Goal: Information Seeking & Learning: Learn about a topic

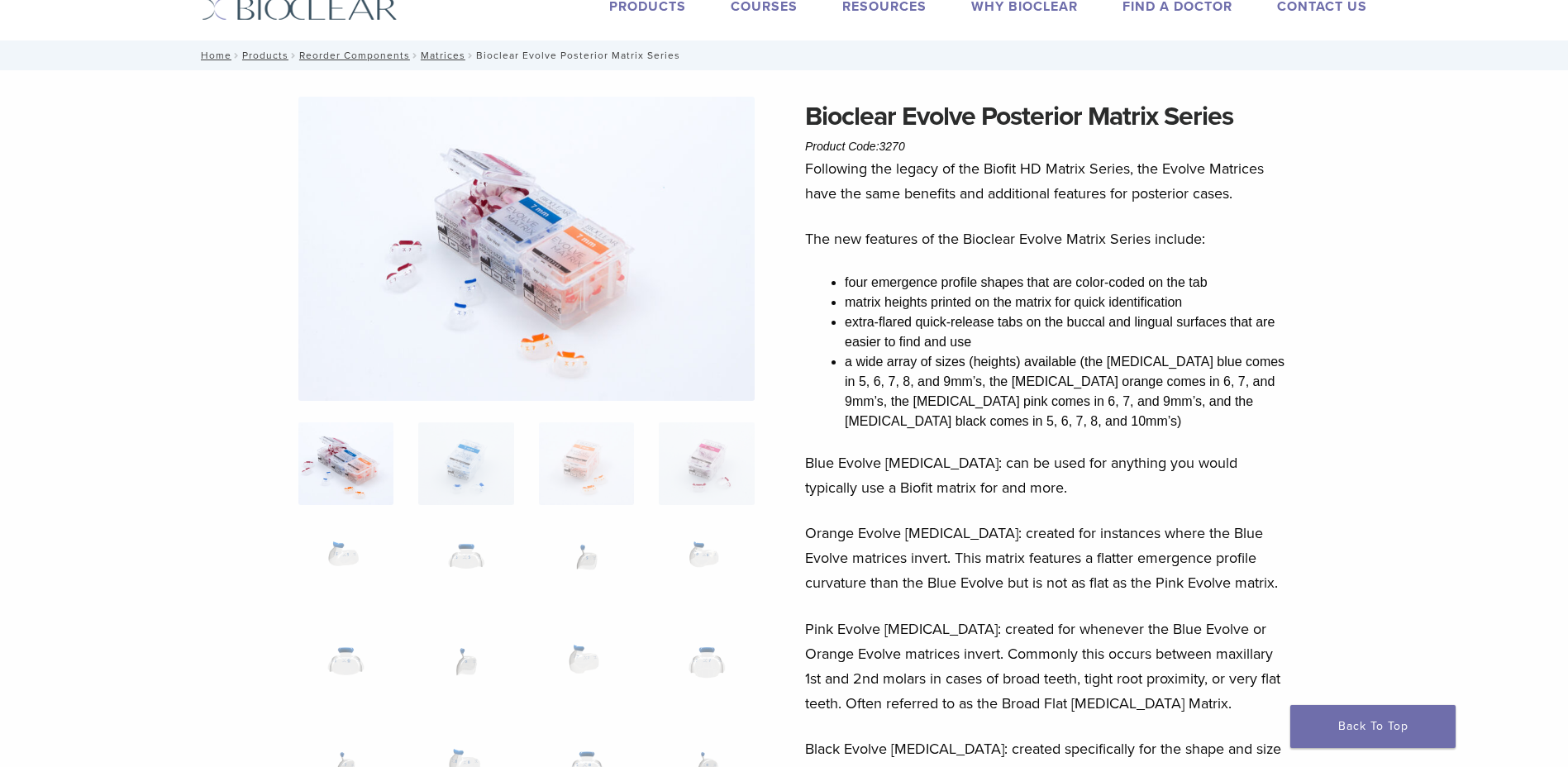
scroll to position [82, 0]
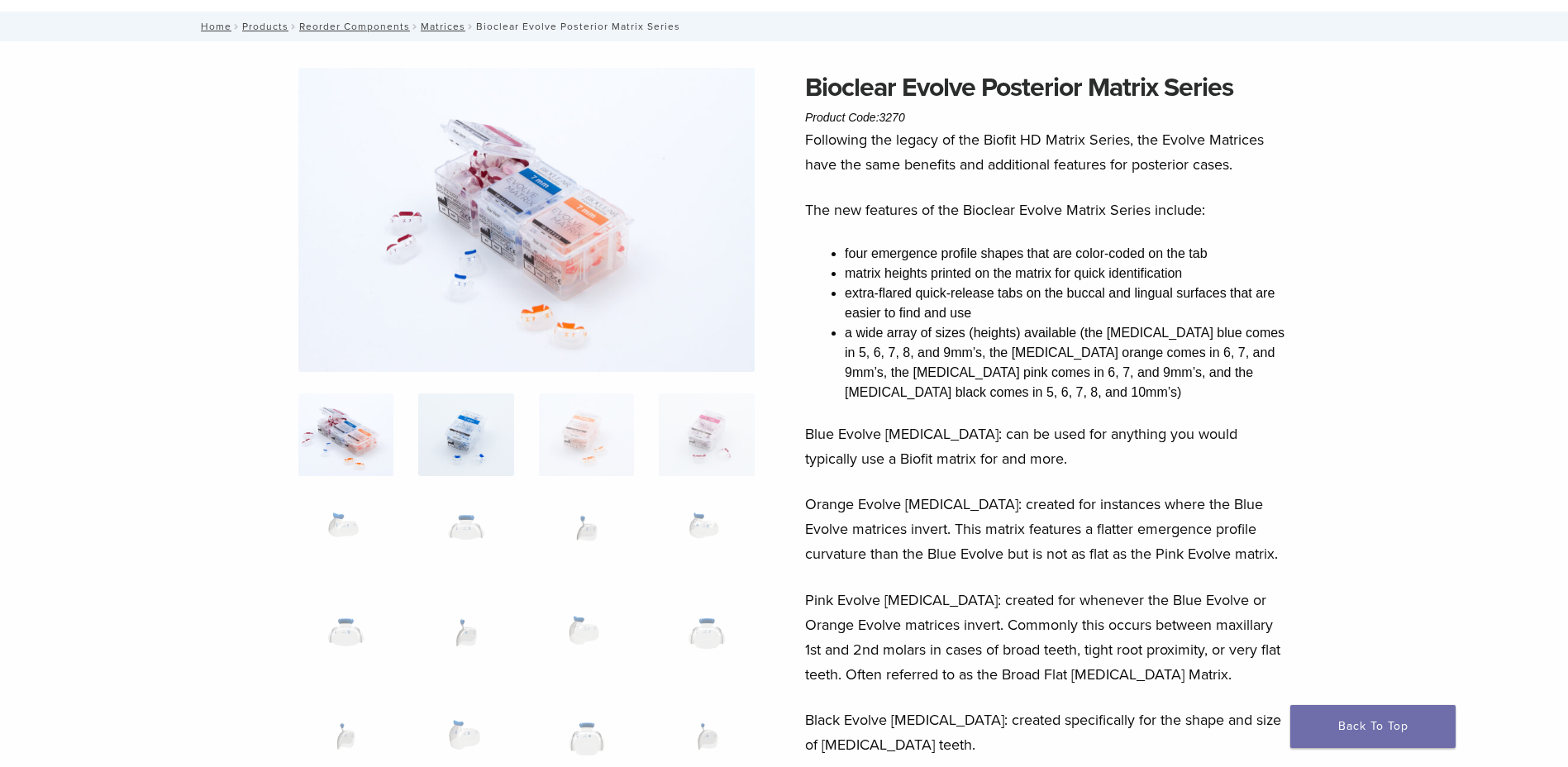
click at [471, 422] on img at bounding box center [465, 434] width 95 height 82
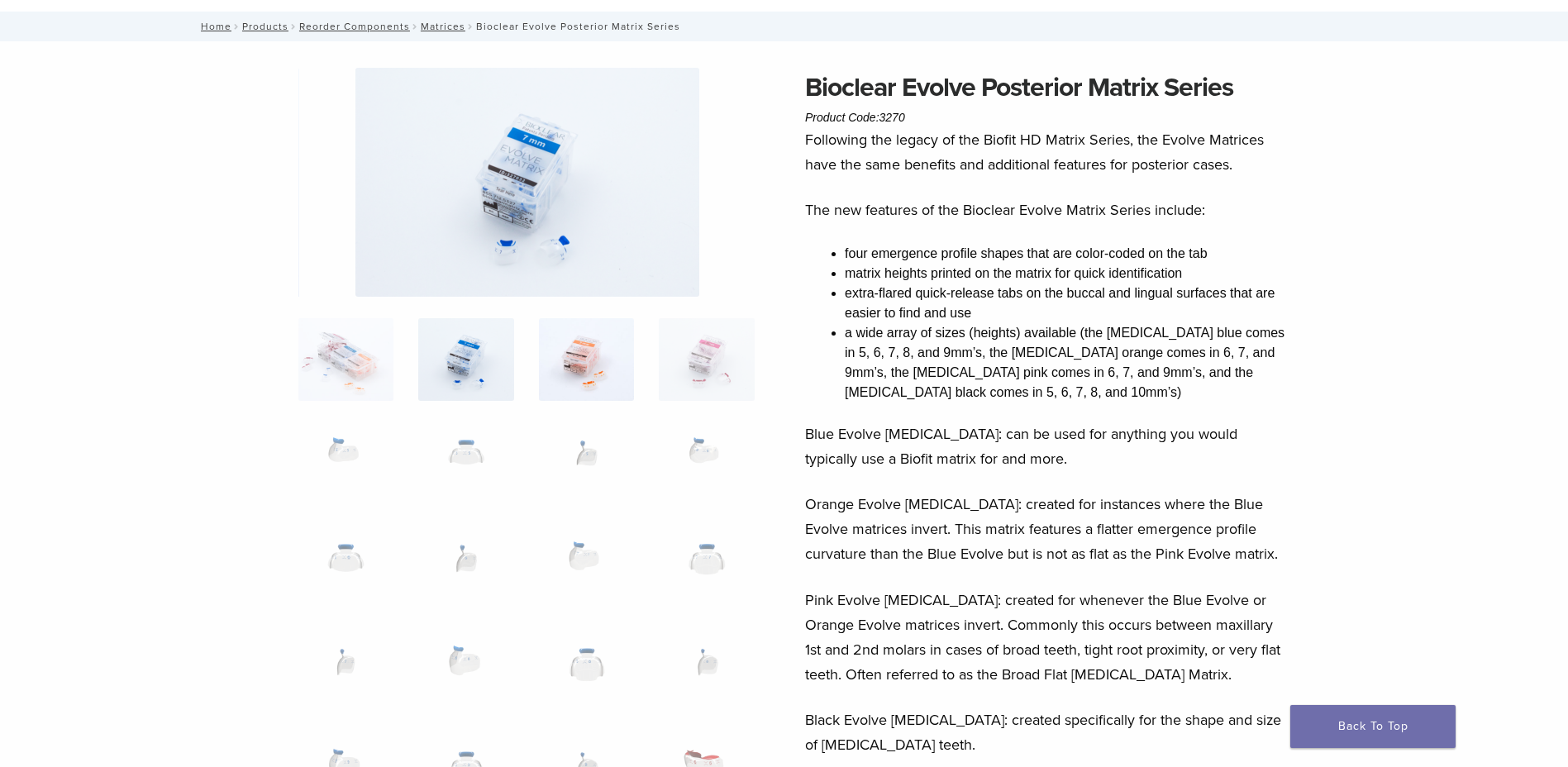
click at [602, 351] on img at bounding box center [586, 359] width 95 height 82
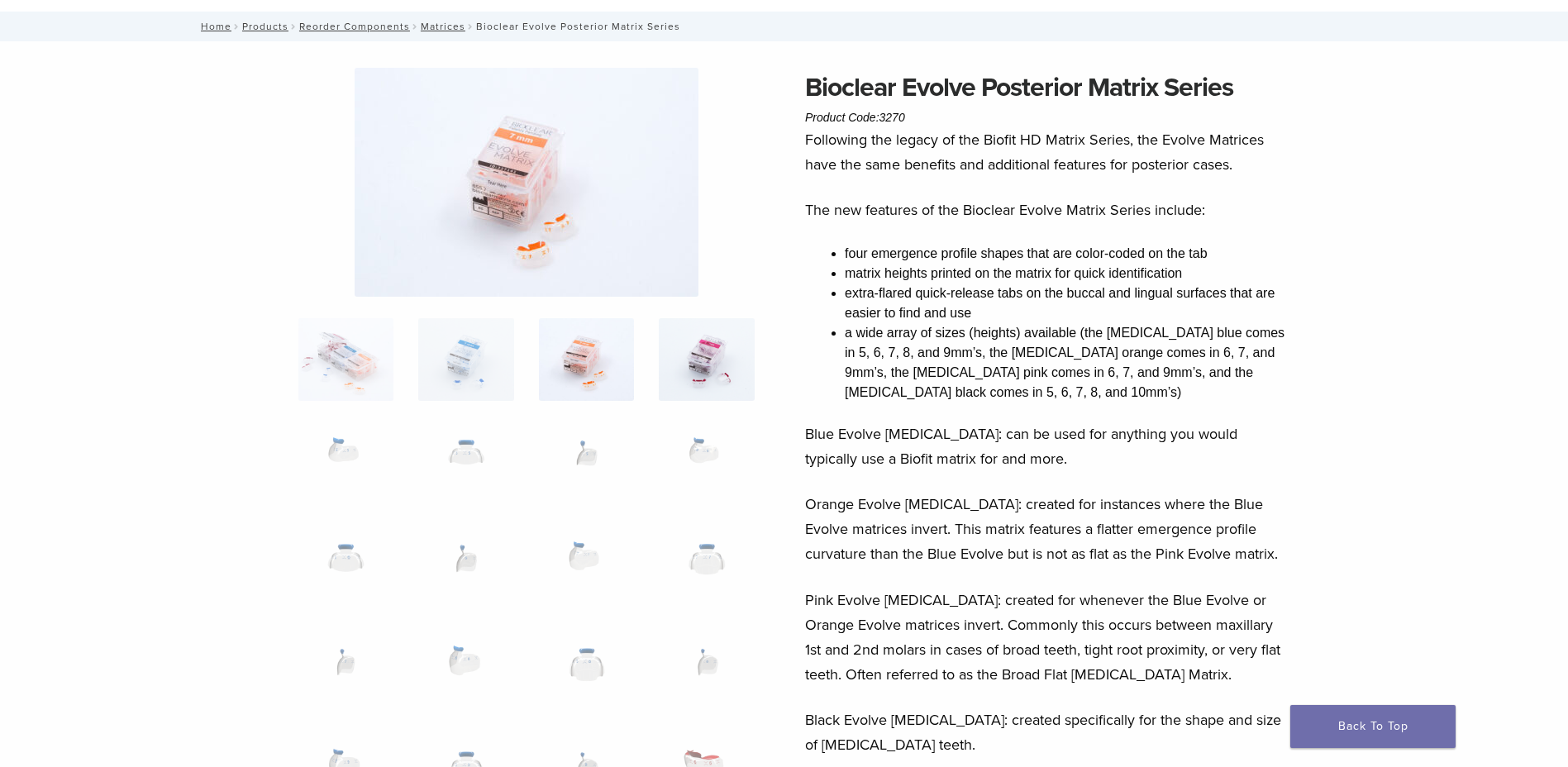
click at [683, 355] on img at bounding box center [706, 359] width 95 height 82
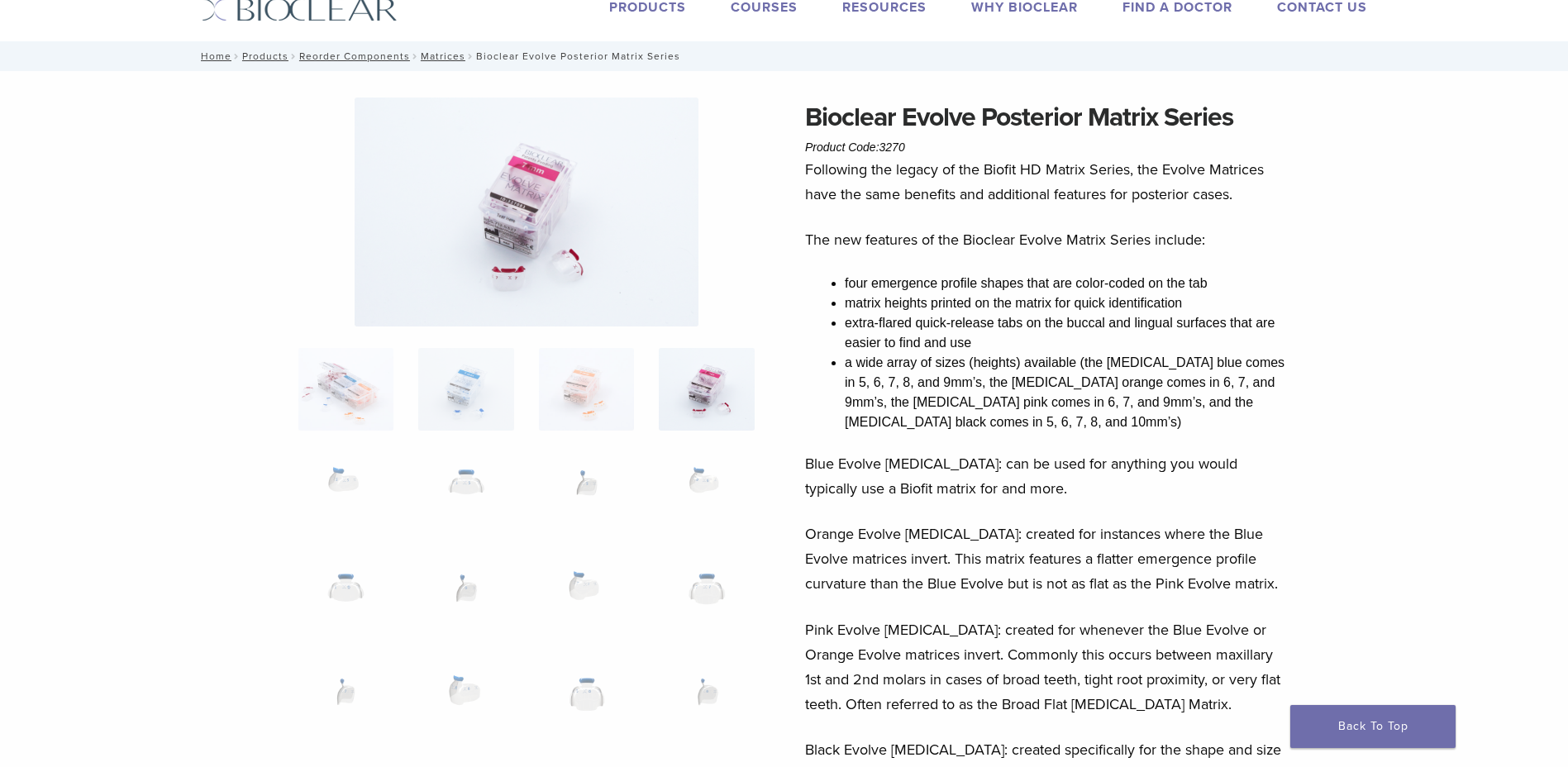
scroll to position [0, 0]
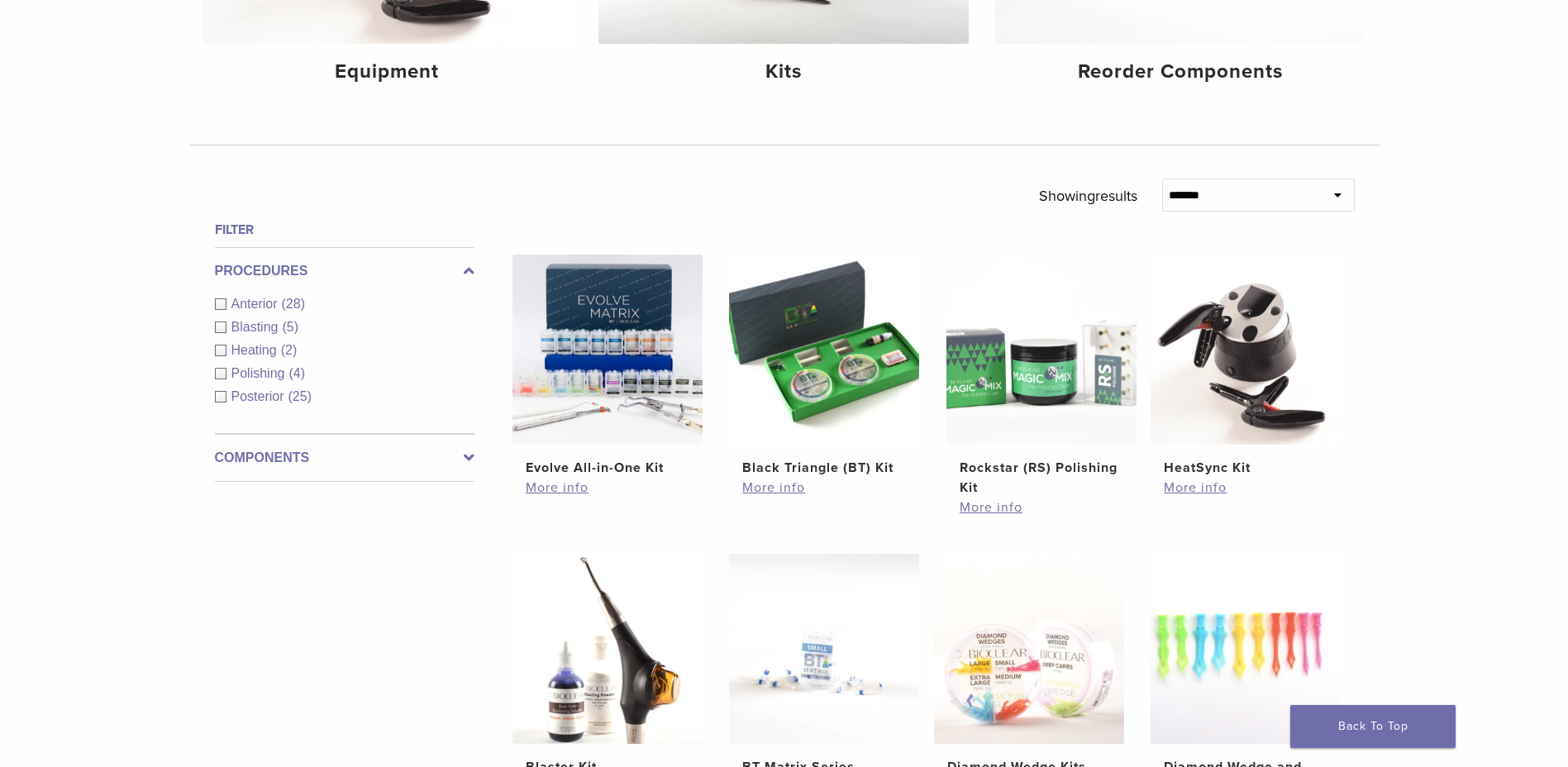
scroll to position [413, 0]
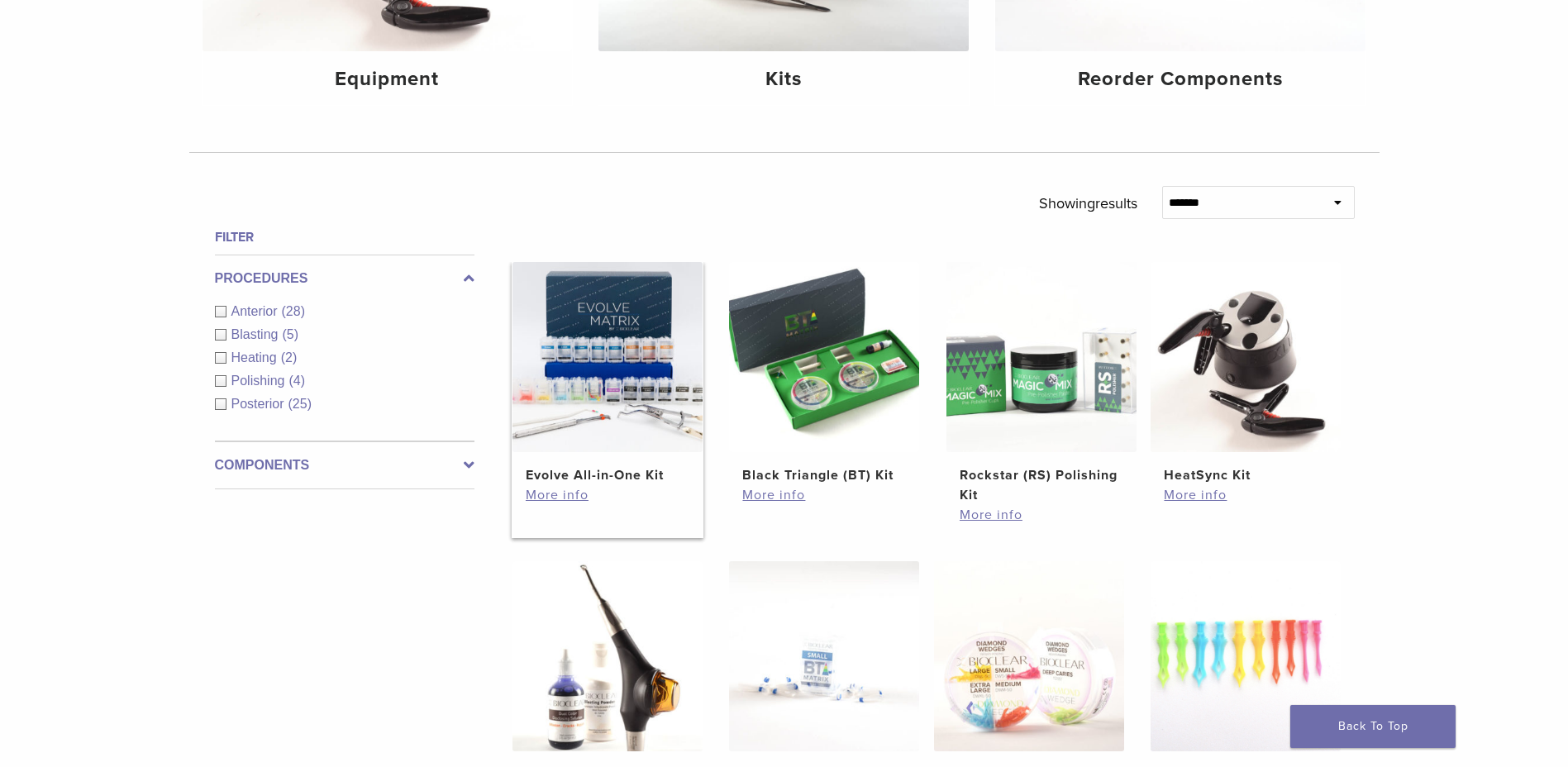
click at [580, 403] on img at bounding box center [607, 357] width 190 height 190
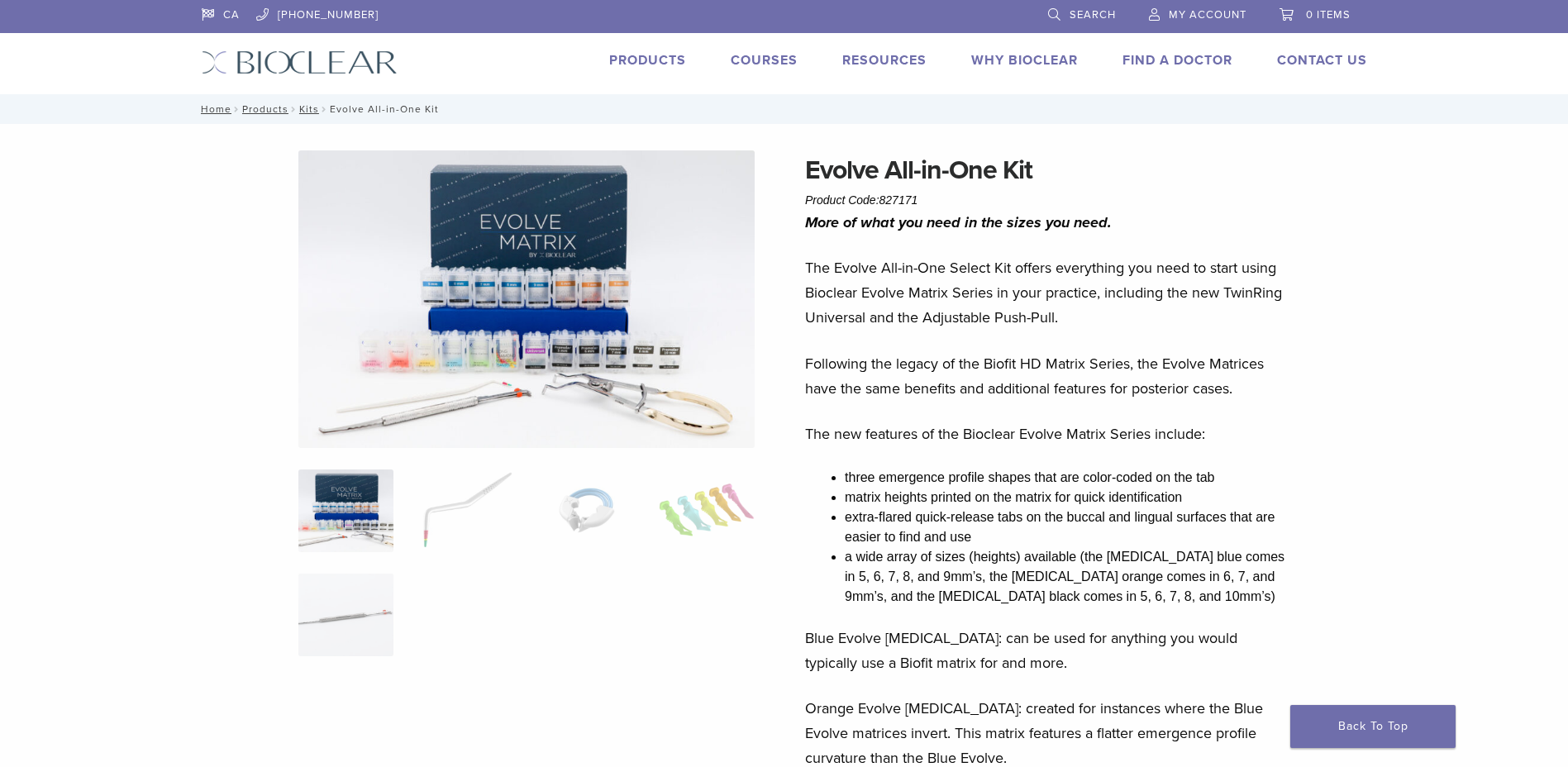
click at [551, 242] on img at bounding box center [527, 300] width 456 height 298
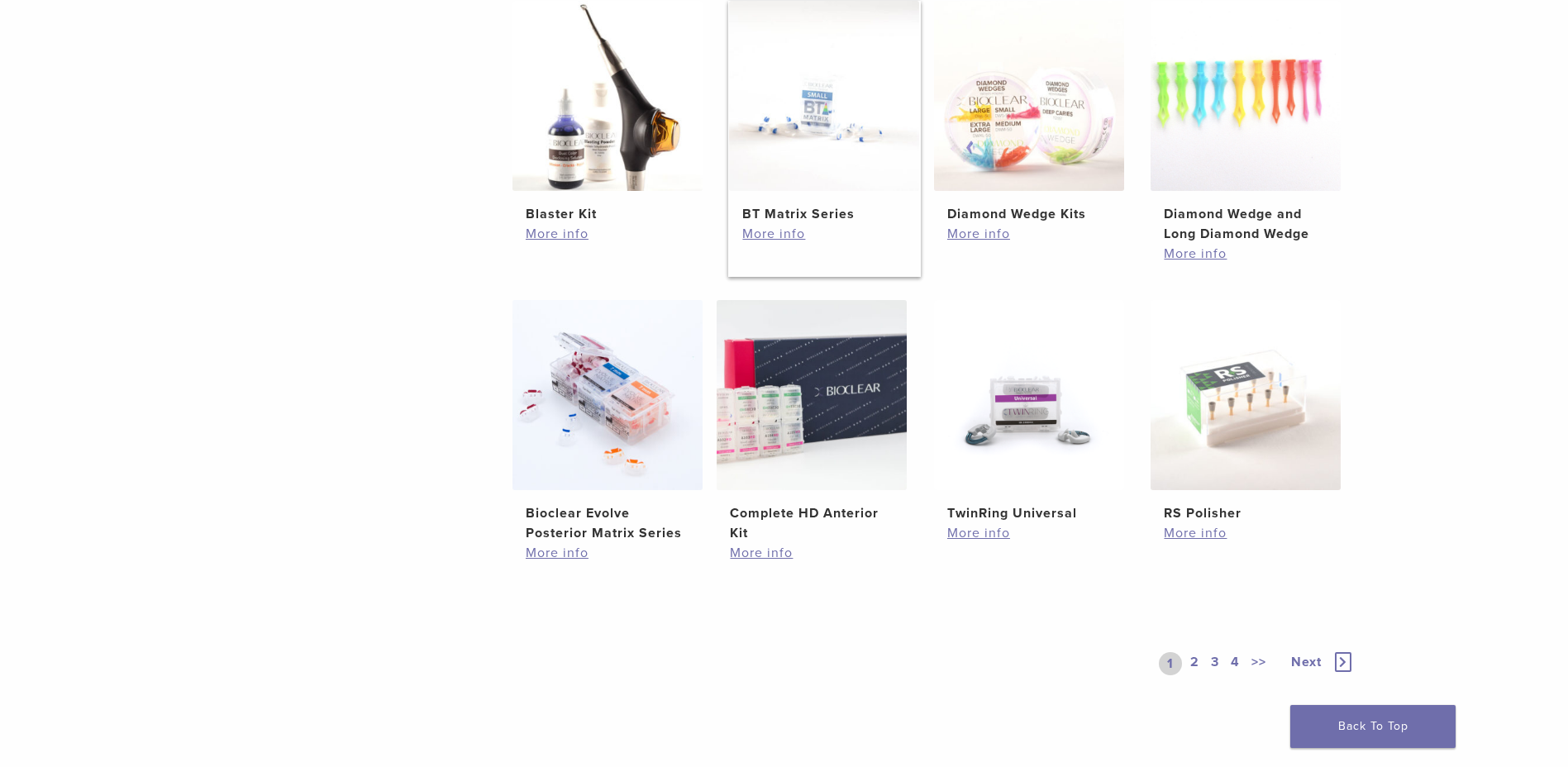
scroll to position [992, 0]
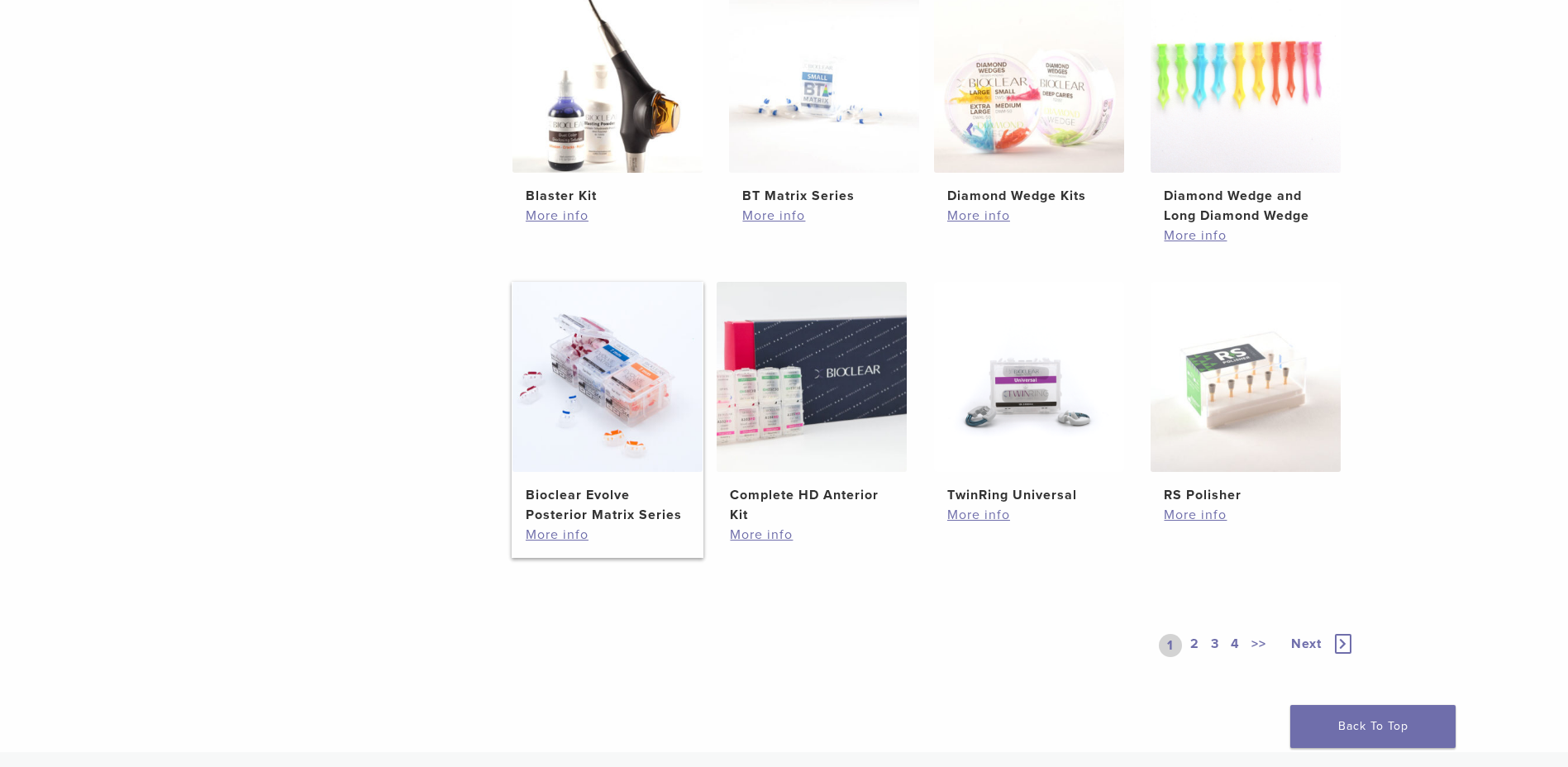
click at [588, 496] on h2 "Bioclear Evolve Posterior Matrix Series" at bounding box center [607, 505] width 164 height 40
click at [1339, 646] on icon at bounding box center [1343, 644] width 17 height 20
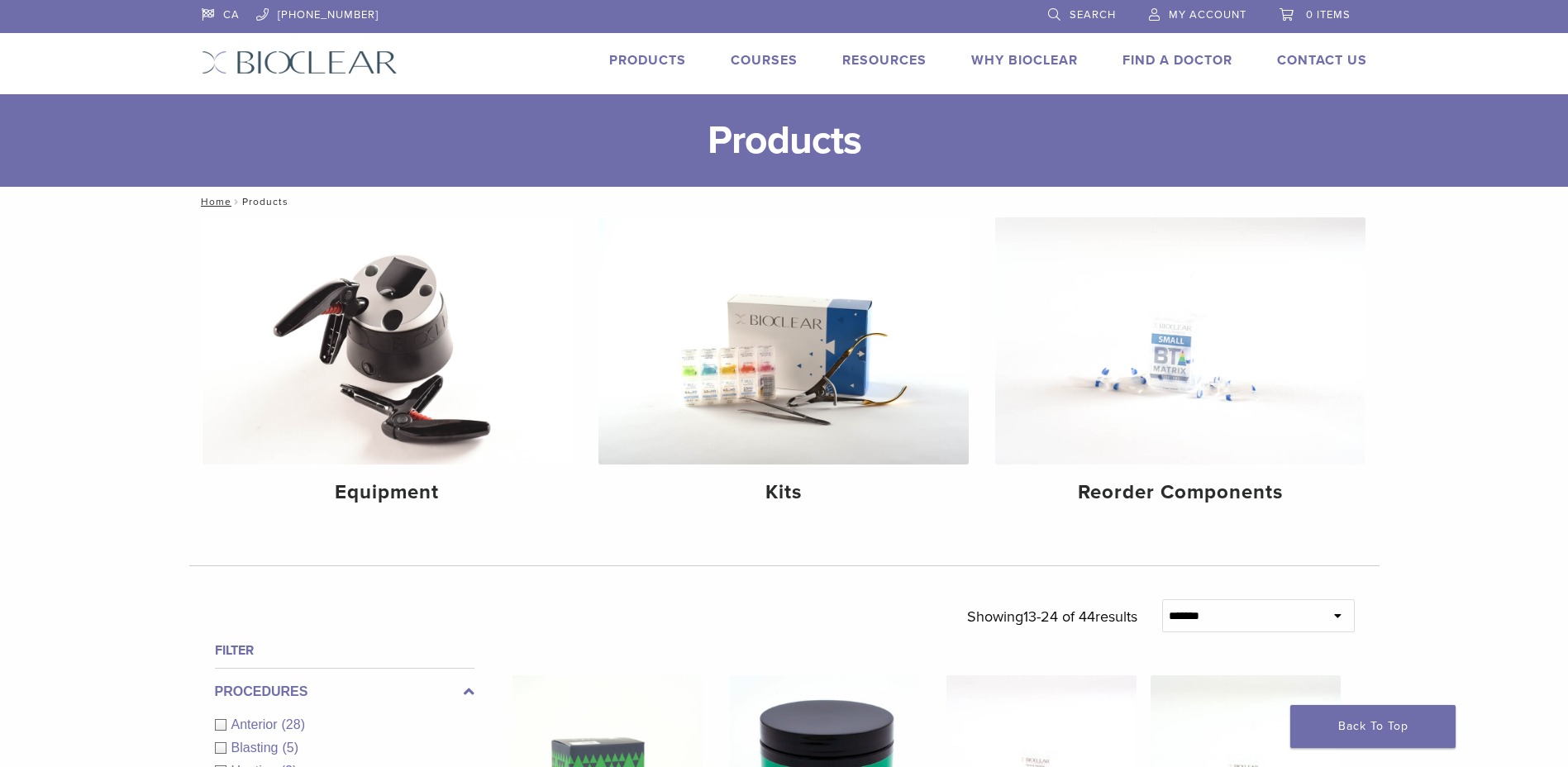
click at [665, 53] on link "Products" at bounding box center [647, 60] width 77 height 17
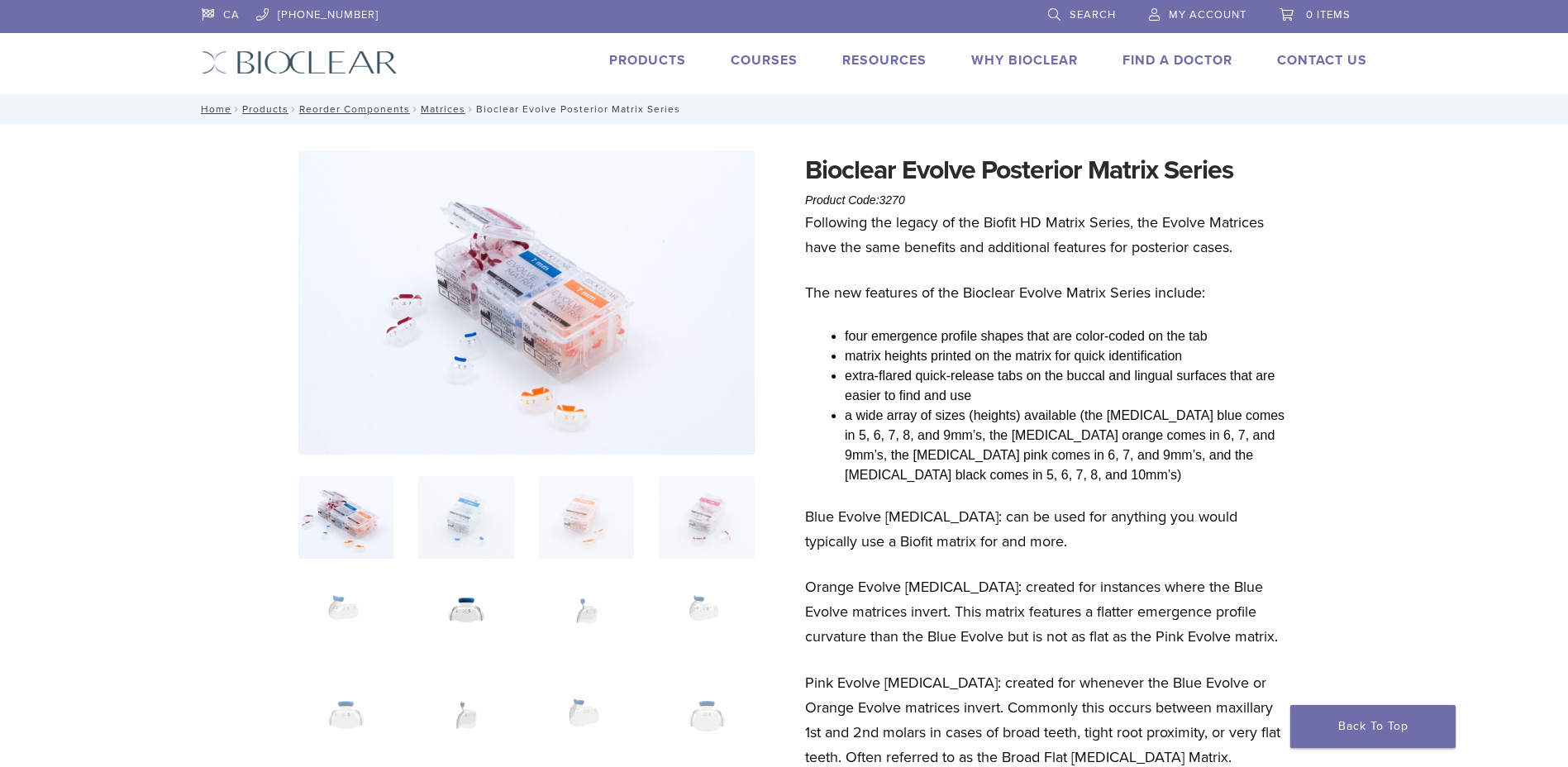
click at [471, 614] on img at bounding box center [465, 622] width 95 height 82
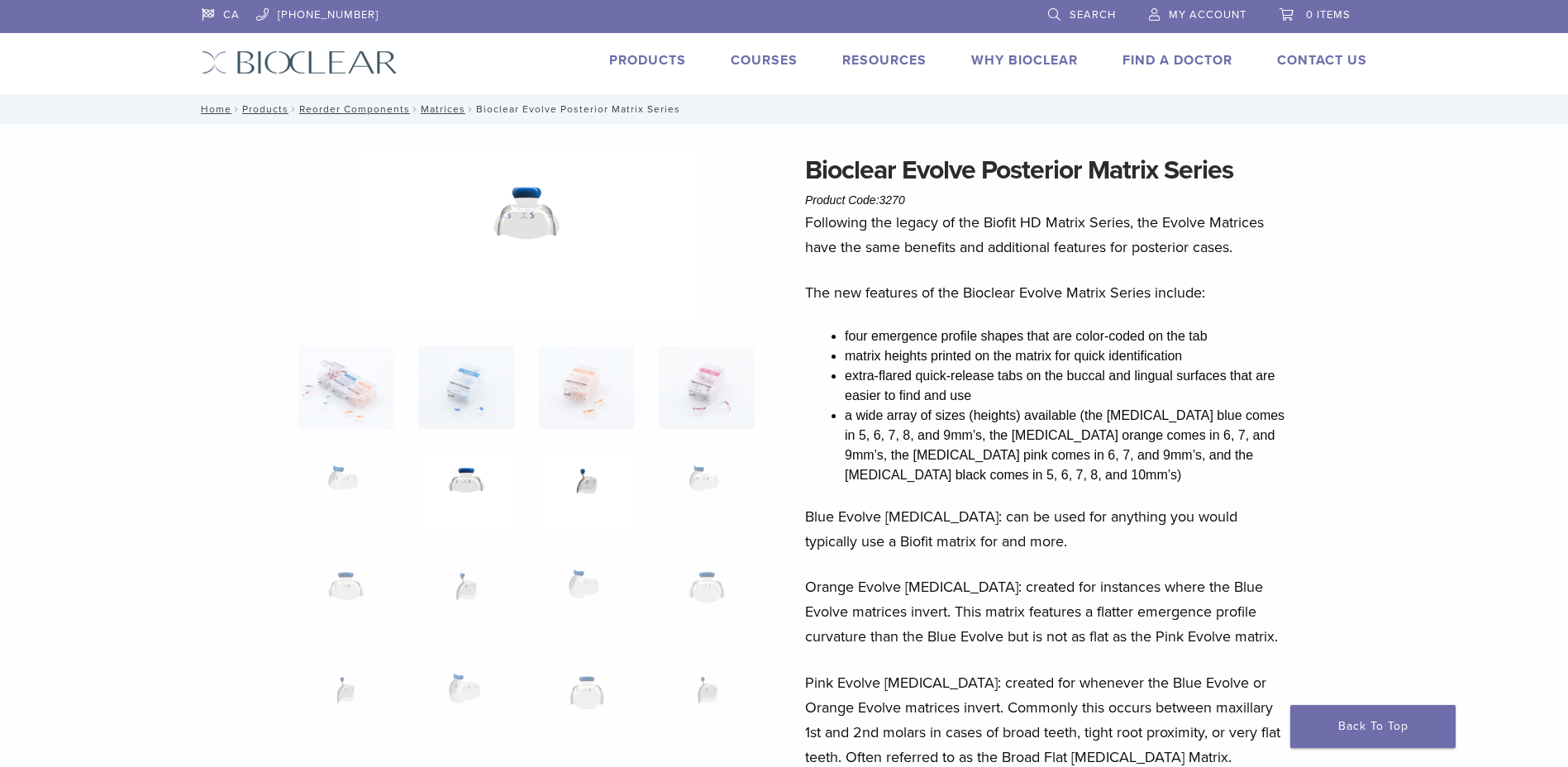
click at [586, 474] on img at bounding box center [586, 491] width 95 height 82
click at [710, 479] on img at bounding box center [706, 491] width 95 height 82
click at [326, 486] on img at bounding box center [346, 491] width 95 height 82
click at [342, 573] on img at bounding box center [346, 596] width 95 height 82
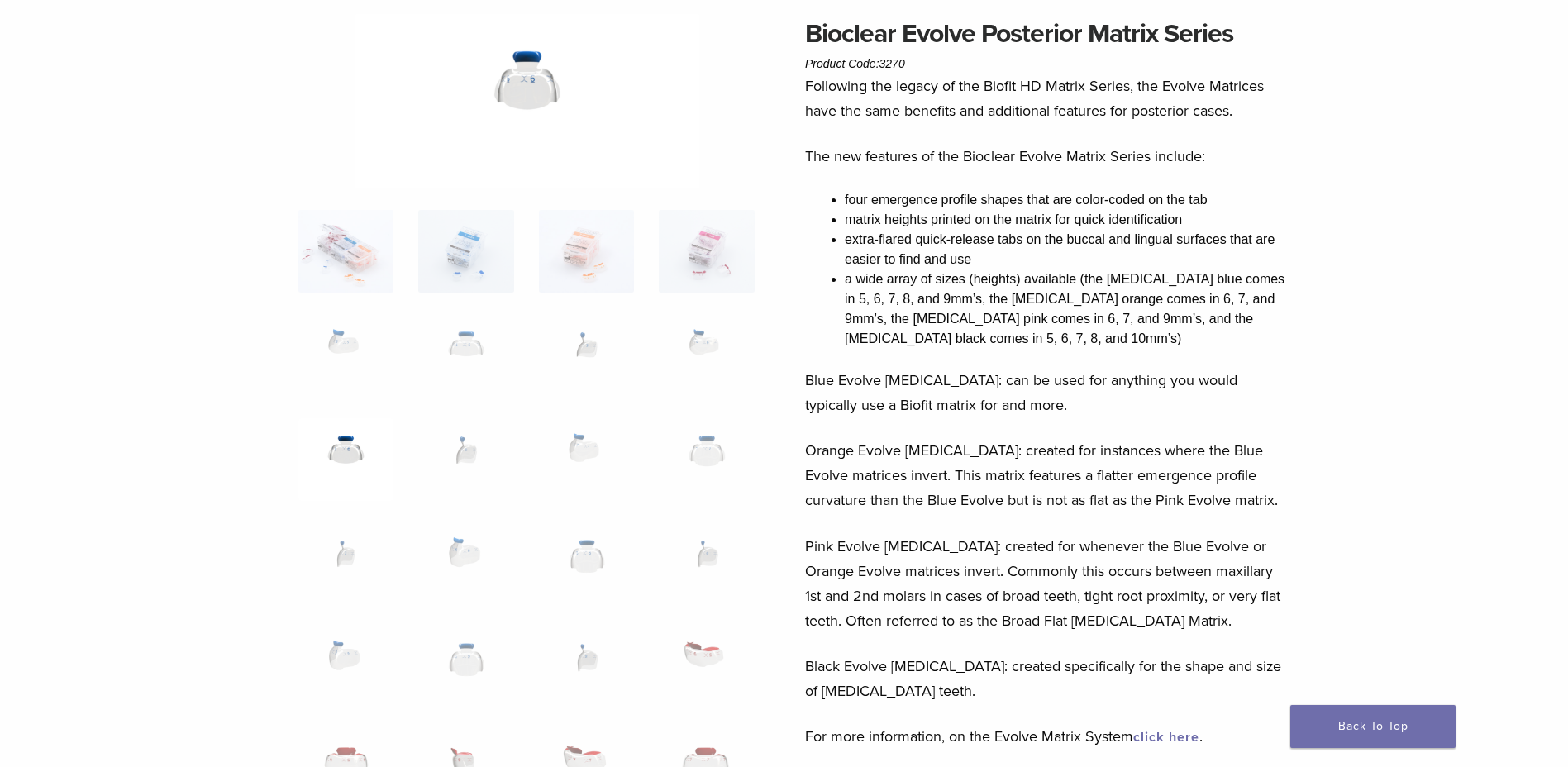
scroll to position [165, 0]
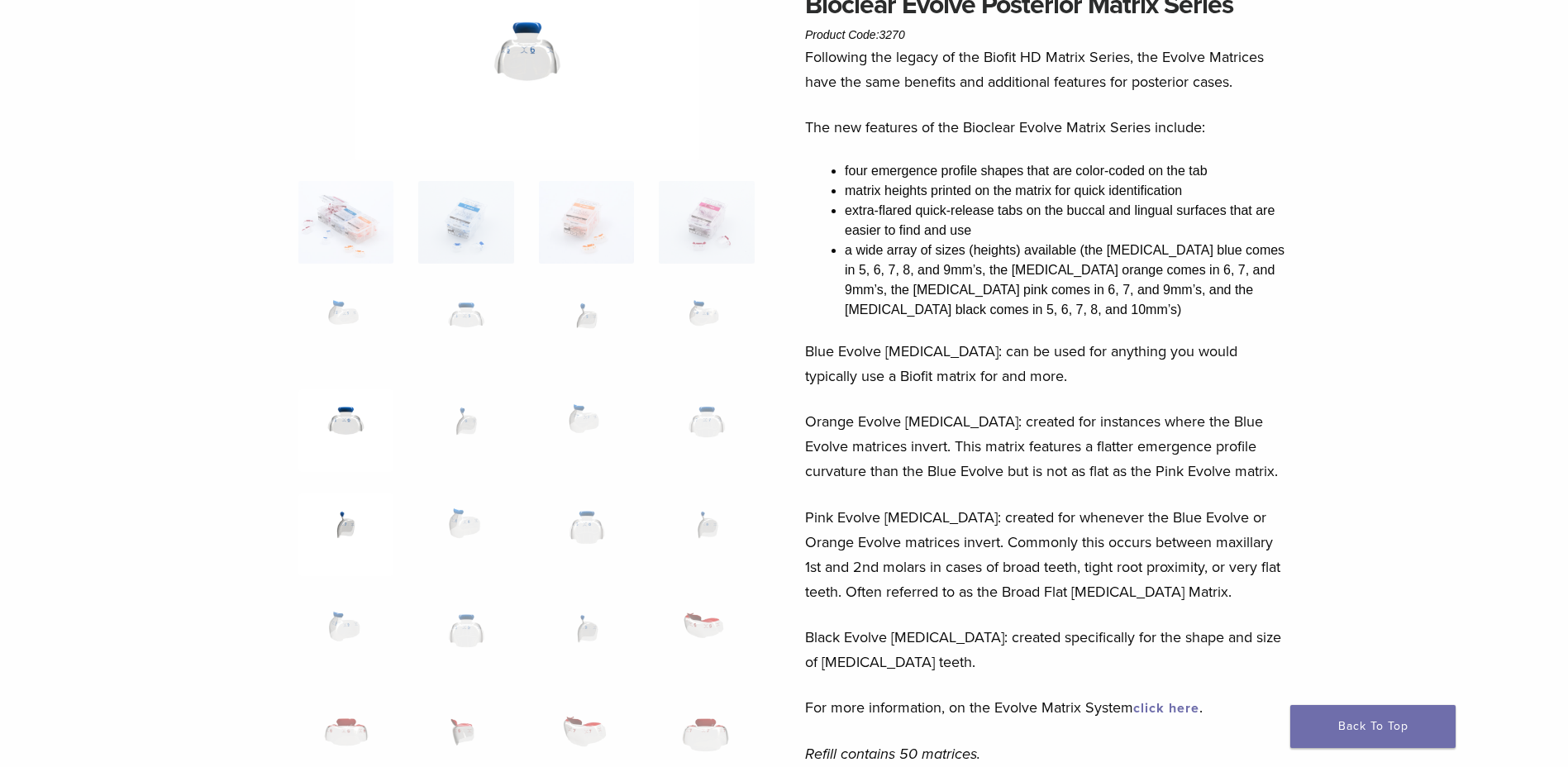
click at [349, 526] on img at bounding box center [346, 535] width 95 height 82
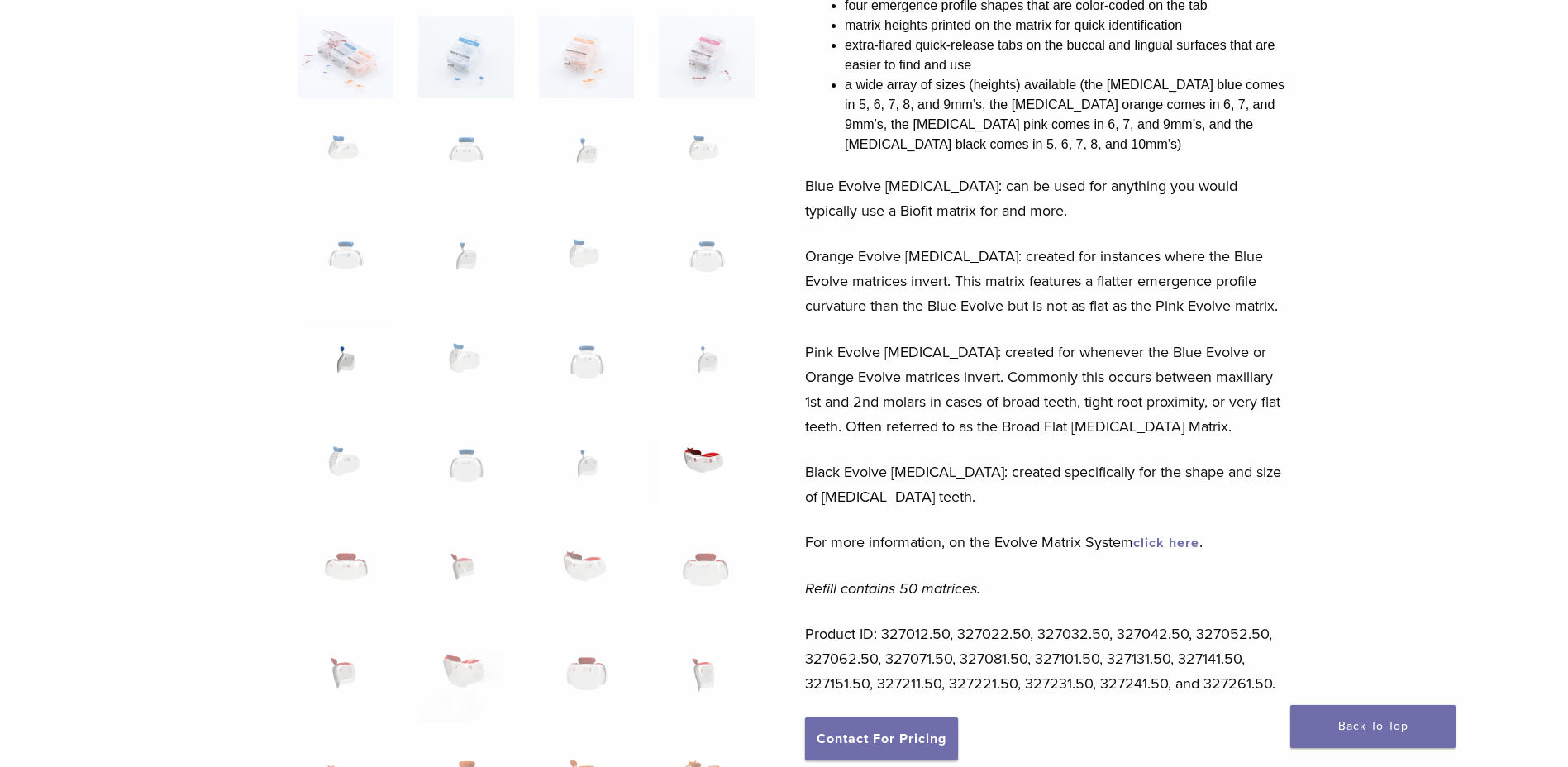
click at [706, 461] on img at bounding box center [706, 473] width 95 height 82
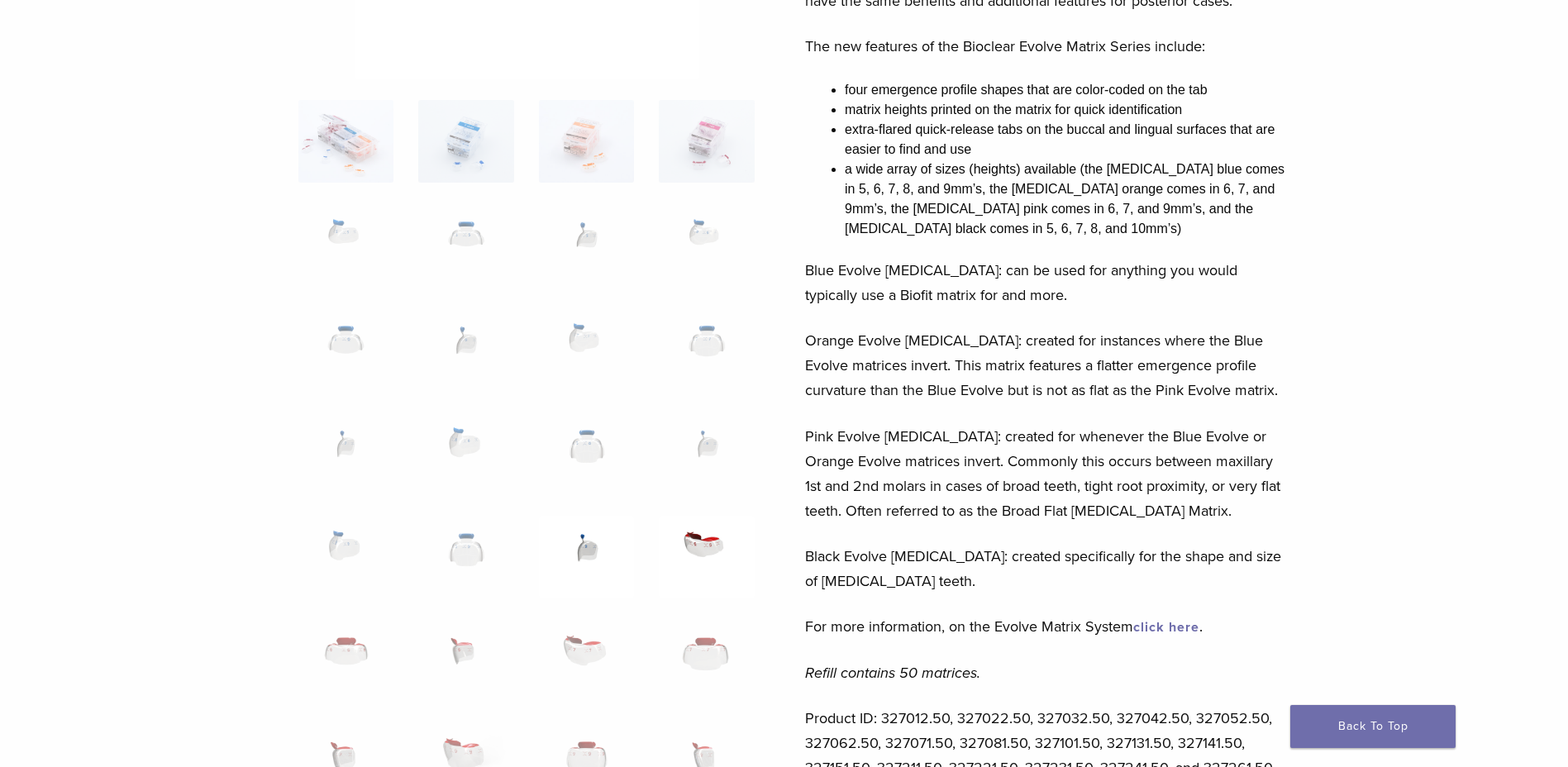
scroll to position [248, 0]
click at [347, 640] on img at bounding box center [346, 659] width 95 height 82
click at [475, 638] on img at bounding box center [465, 659] width 95 height 82
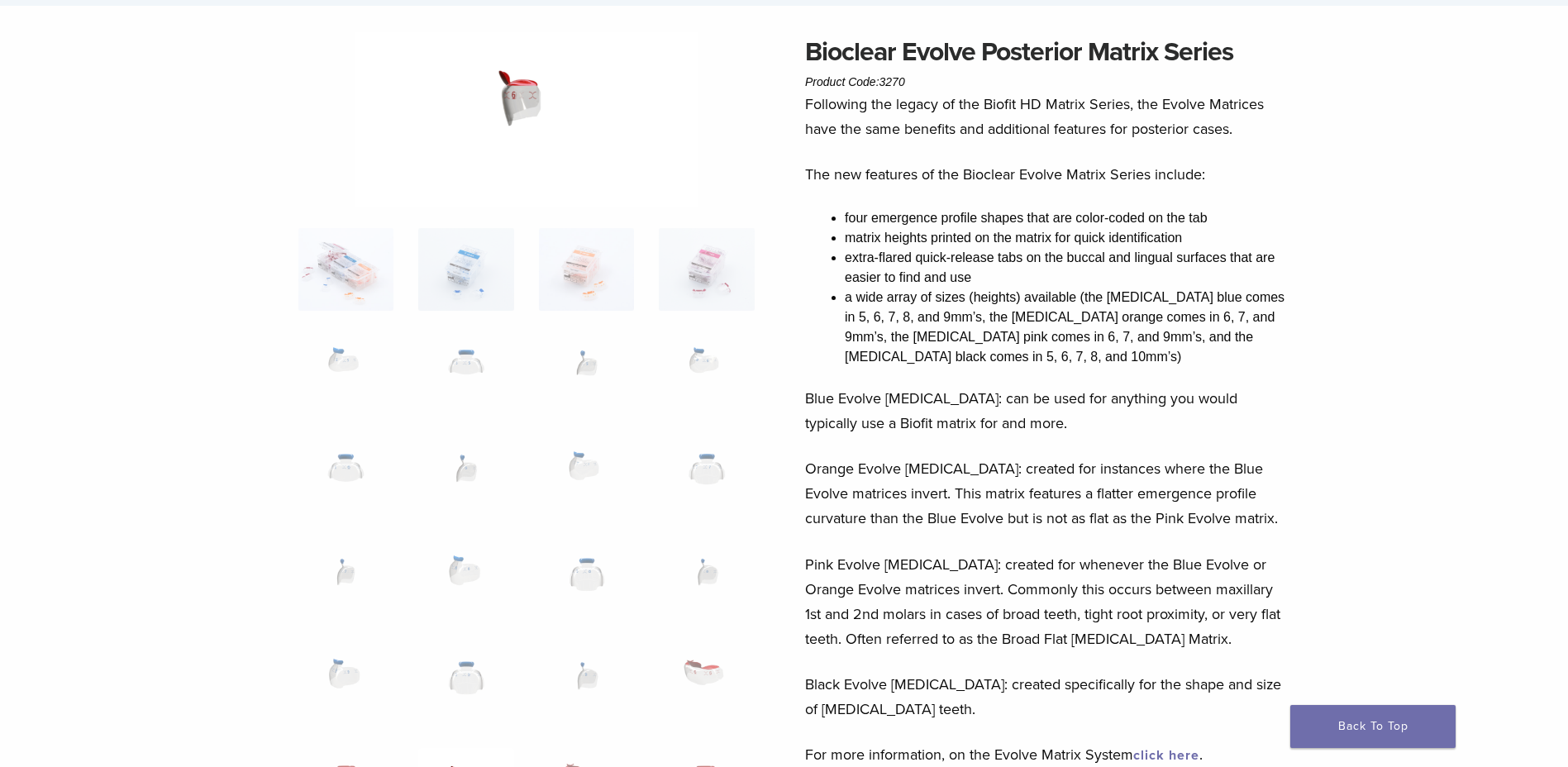
scroll to position [331, 0]
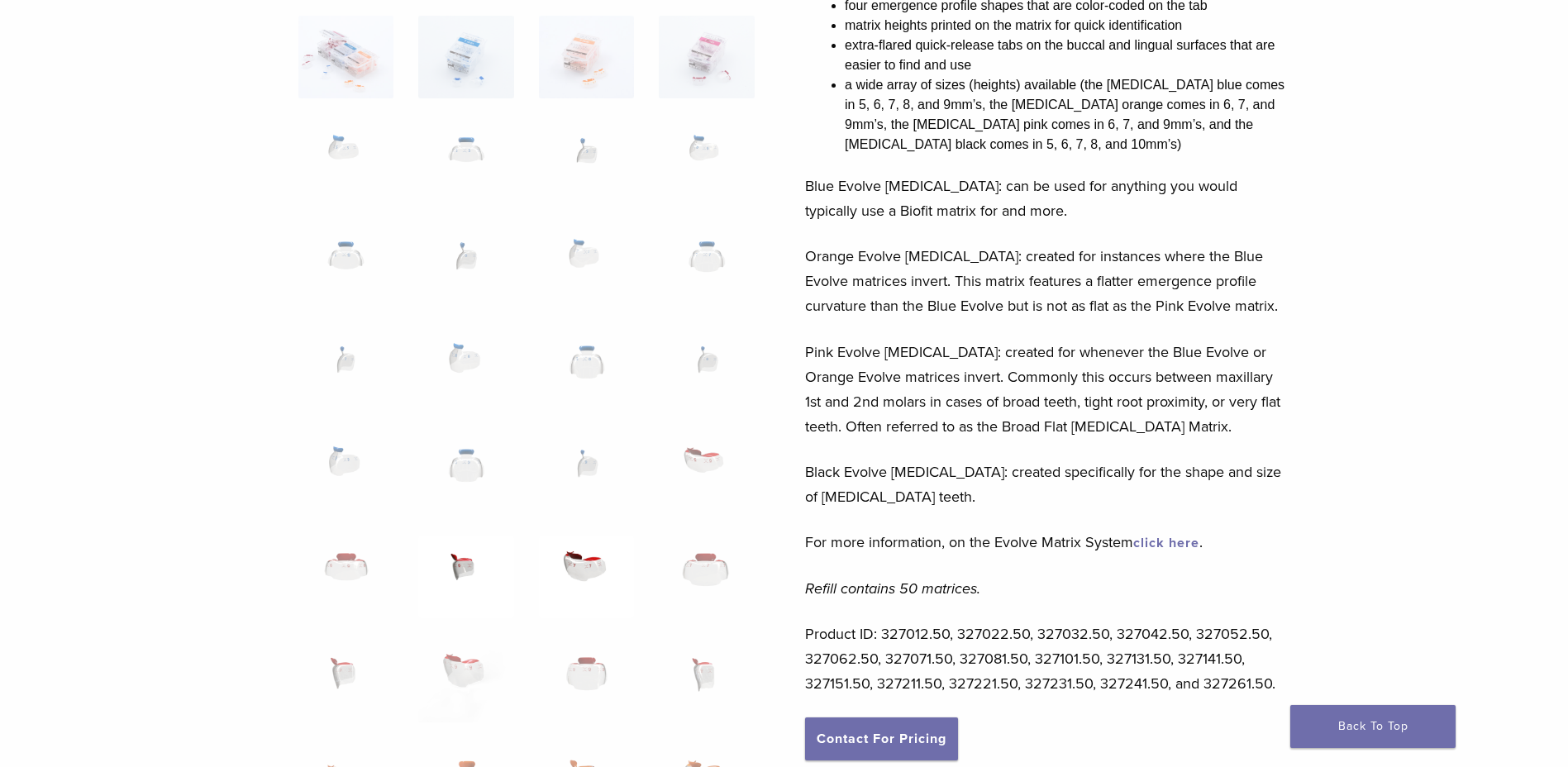
click at [602, 569] on img at bounding box center [586, 576] width 95 height 82
click at [736, 566] on img at bounding box center [706, 576] width 95 height 82
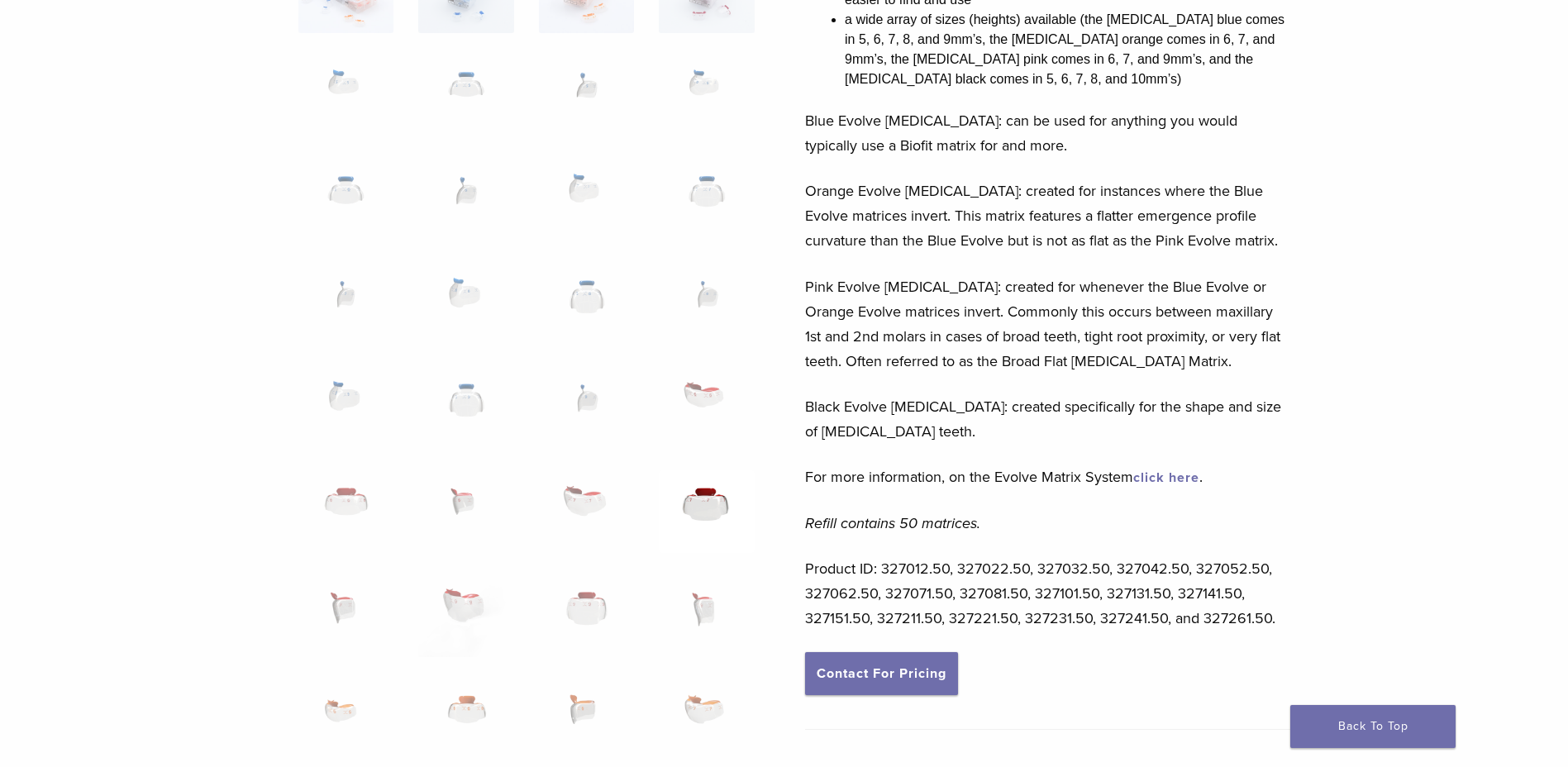
scroll to position [413, 0]
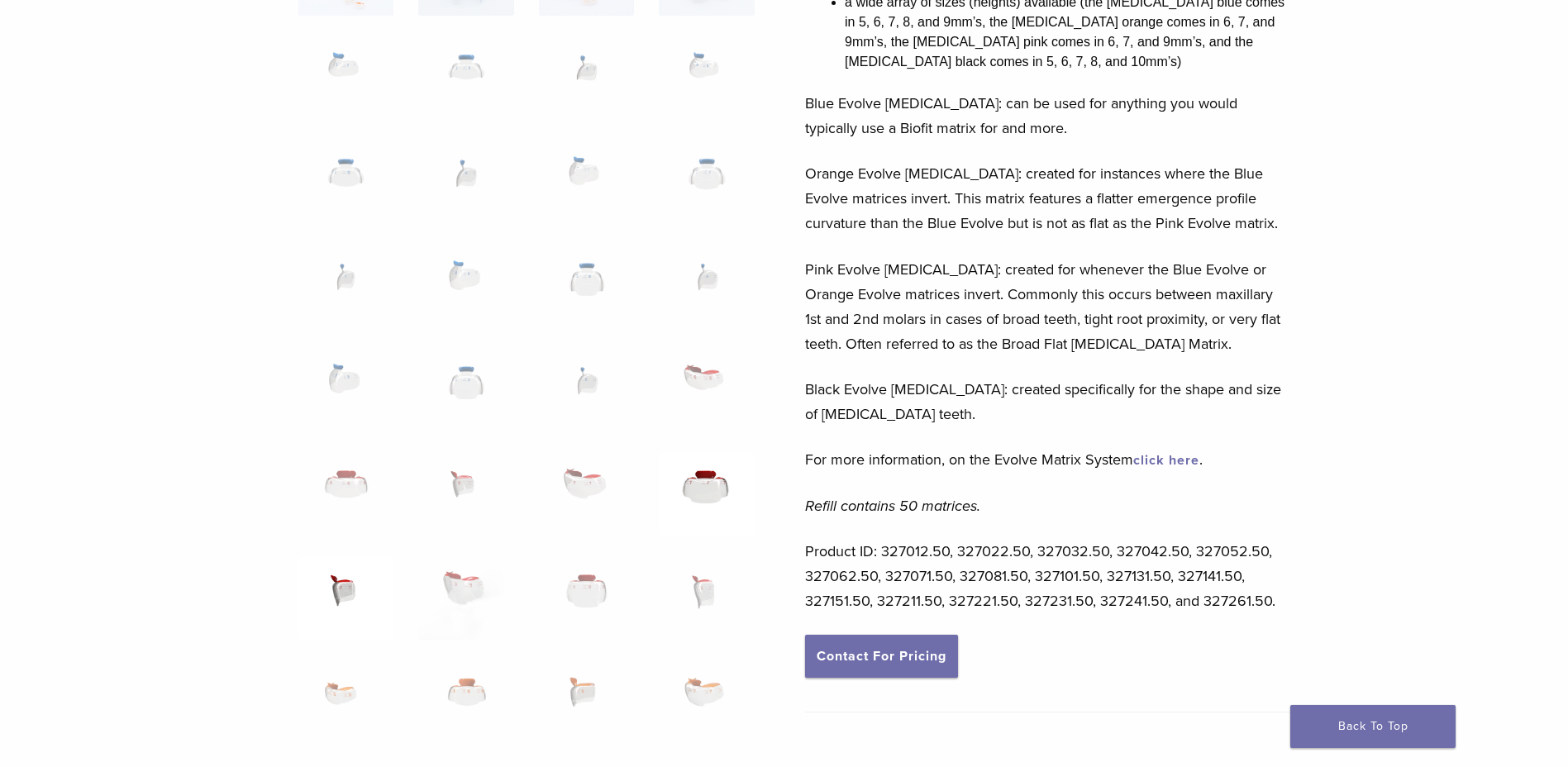
click at [378, 599] on img at bounding box center [346, 598] width 95 height 82
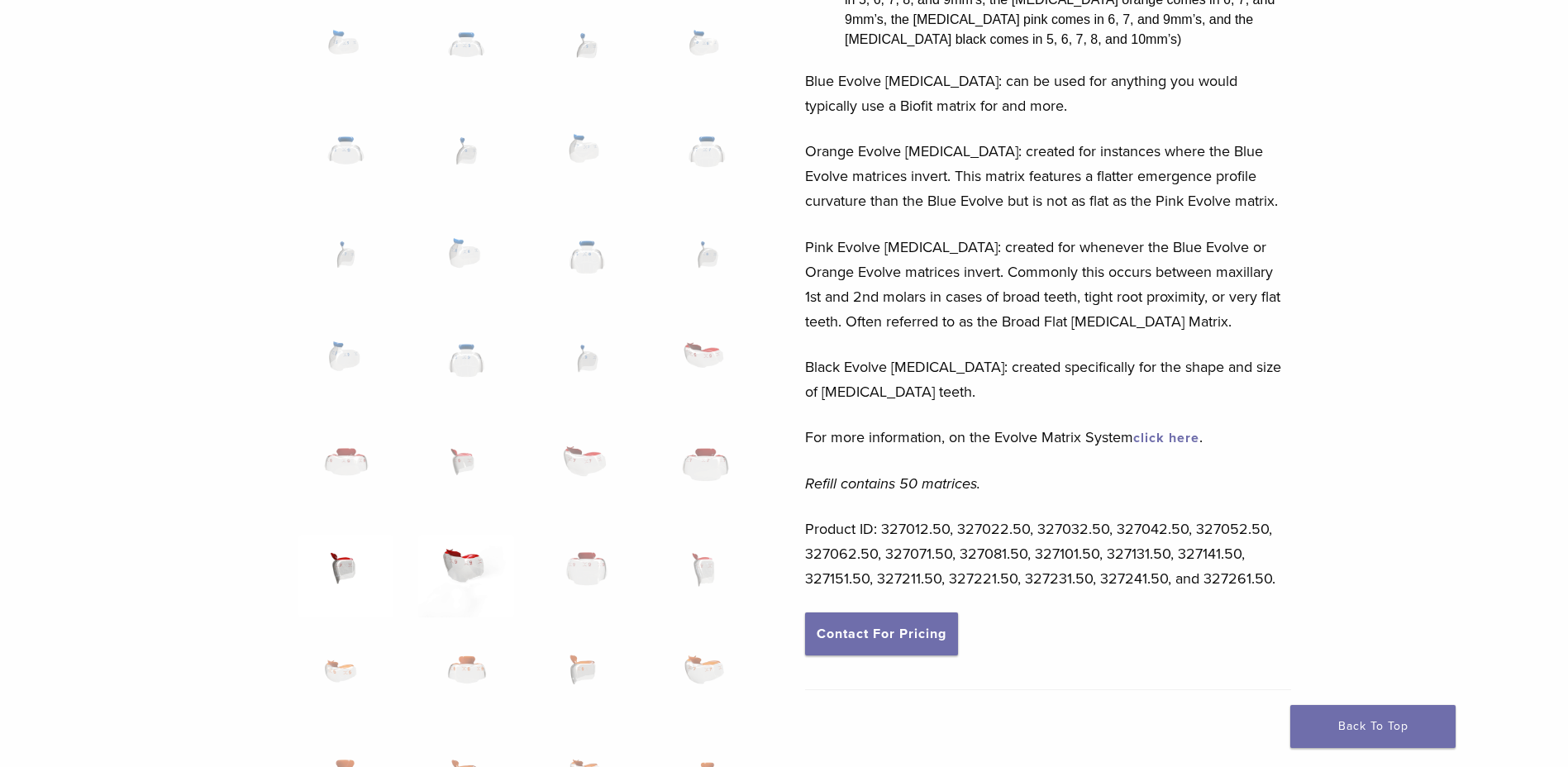
scroll to position [579, 0]
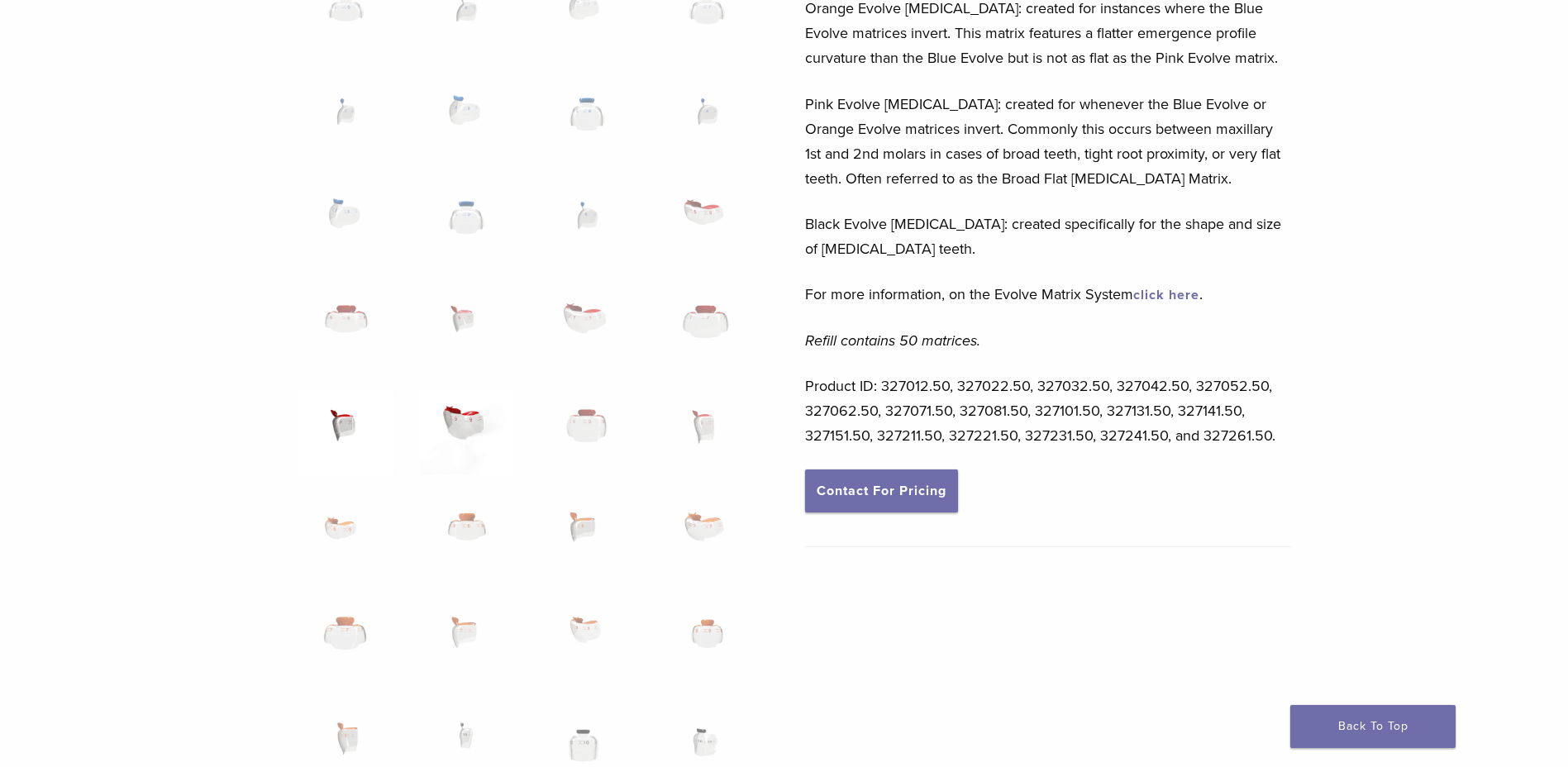
click at [471, 411] on img at bounding box center [465, 433] width 95 height 82
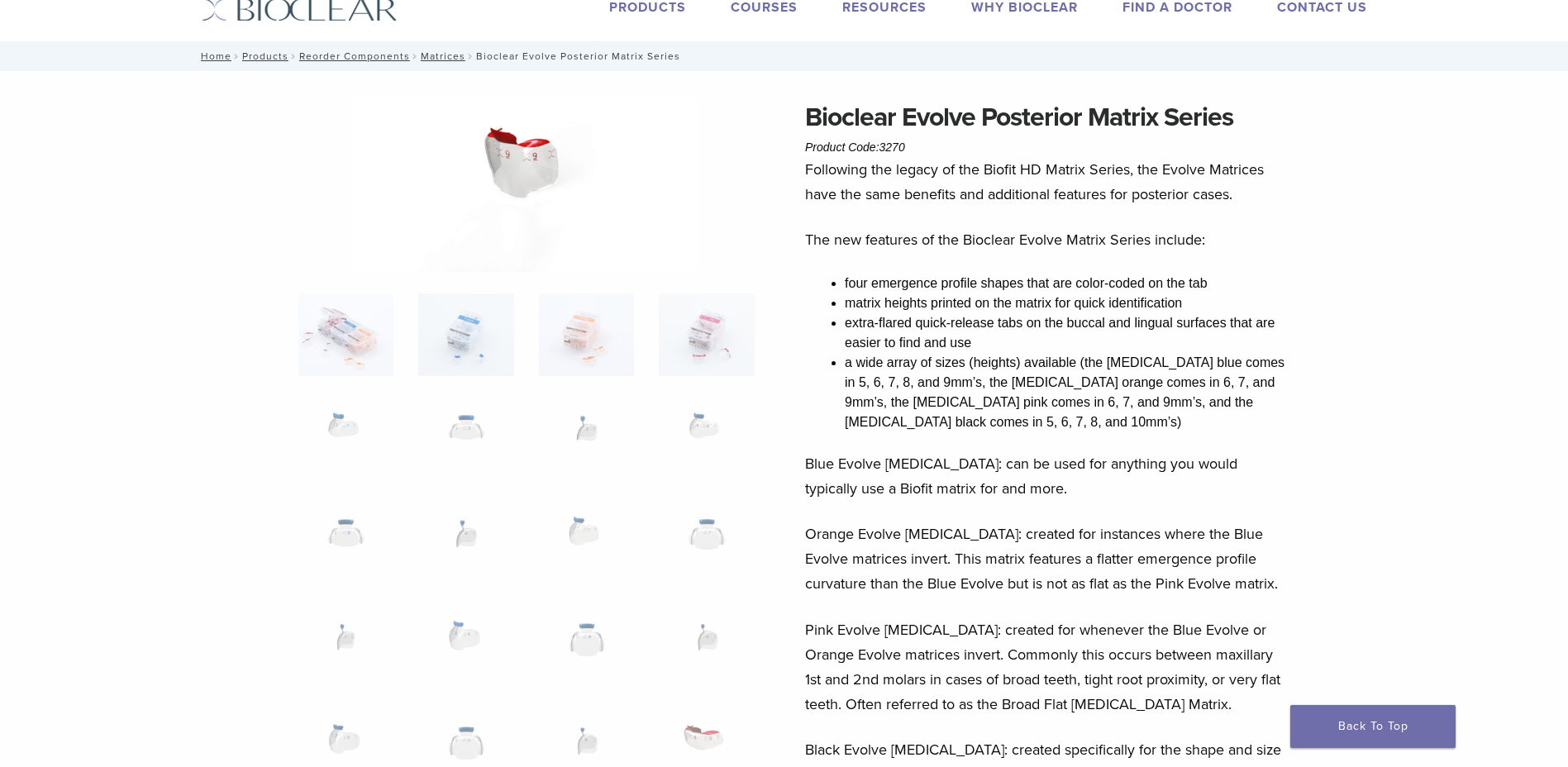
scroll to position [0, 0]
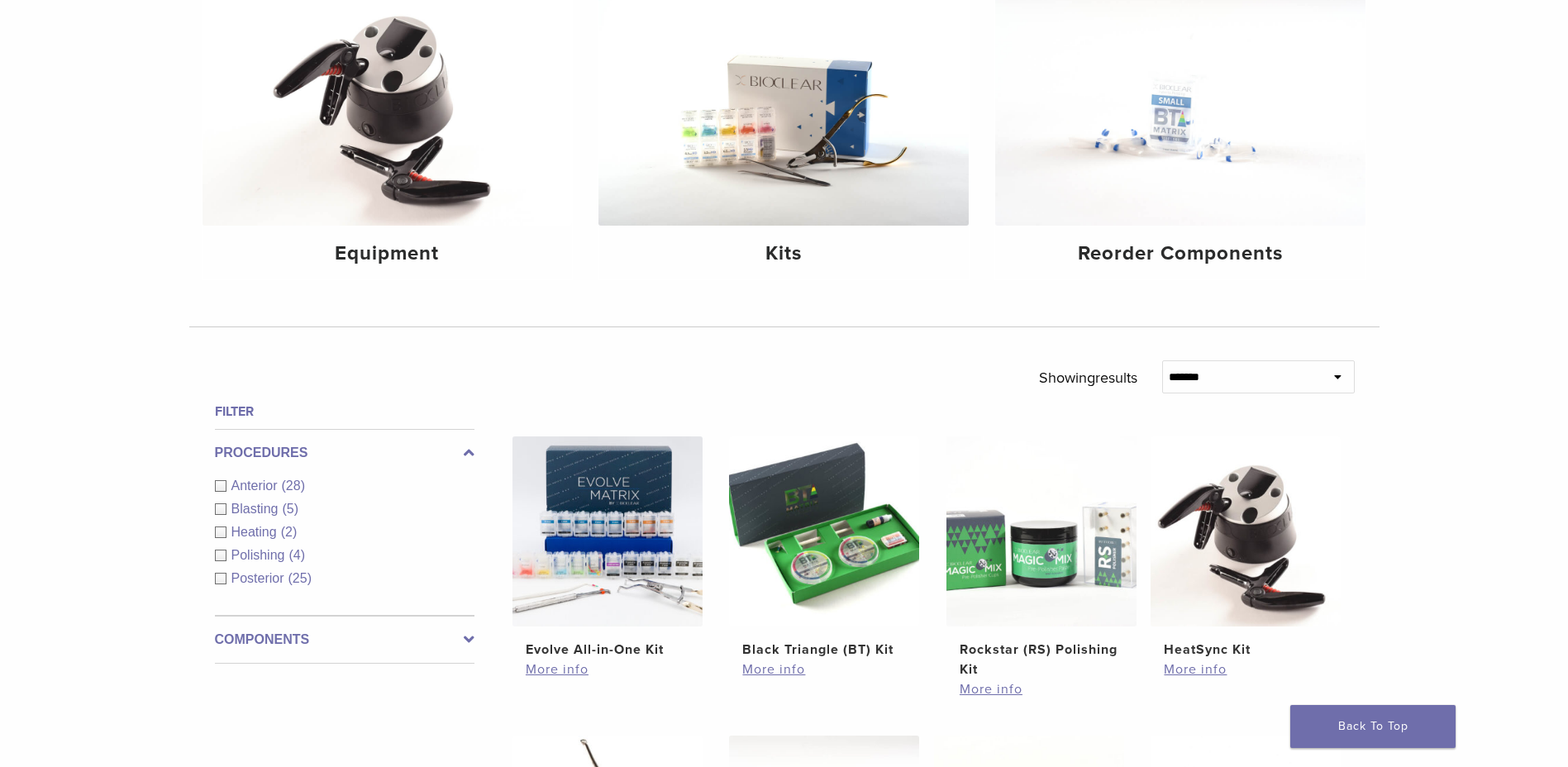
scroll to position [248, 0]
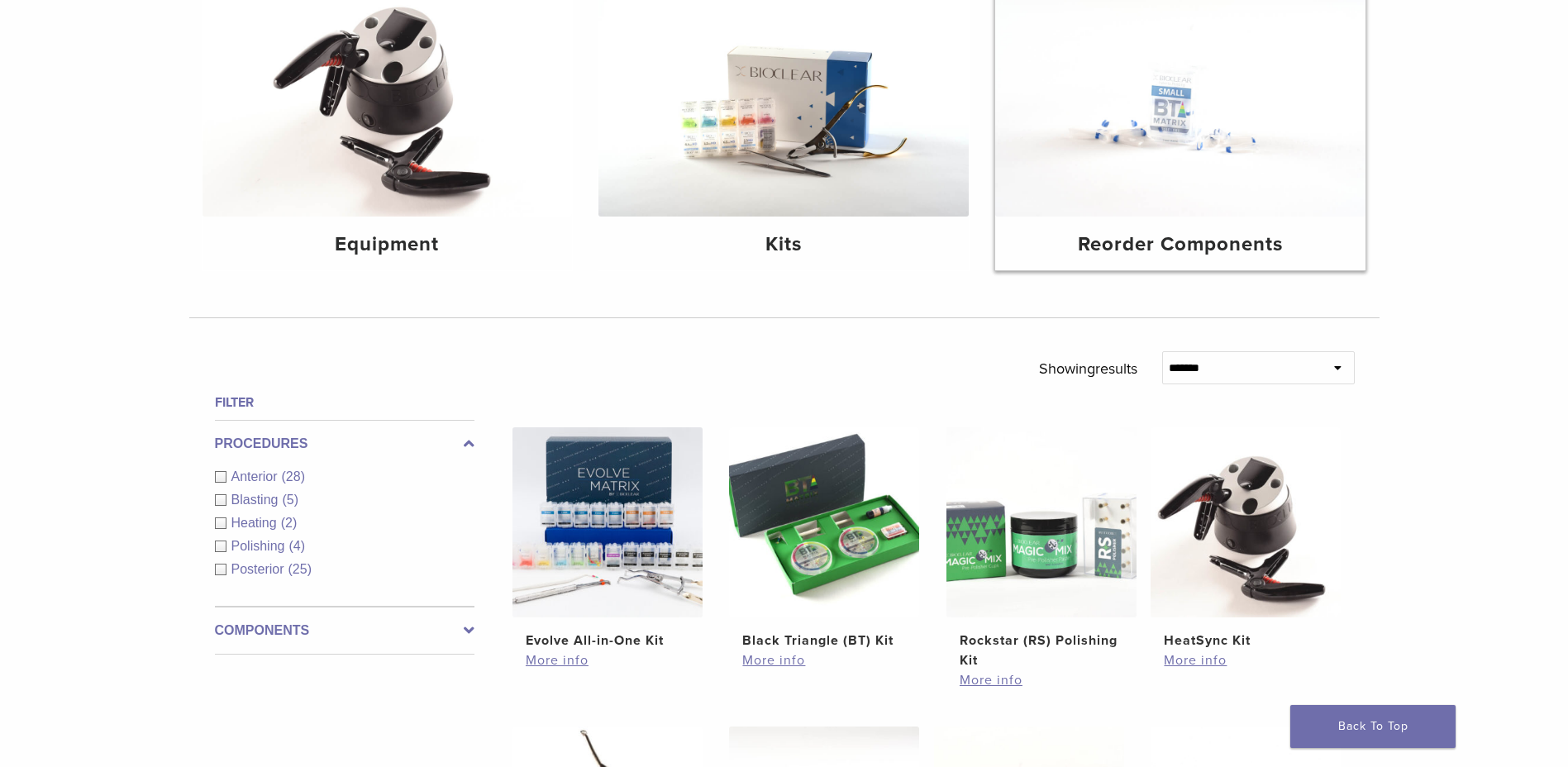
click at [1174, 165] on img at bounding box center [1181, 92] width 371 height 247
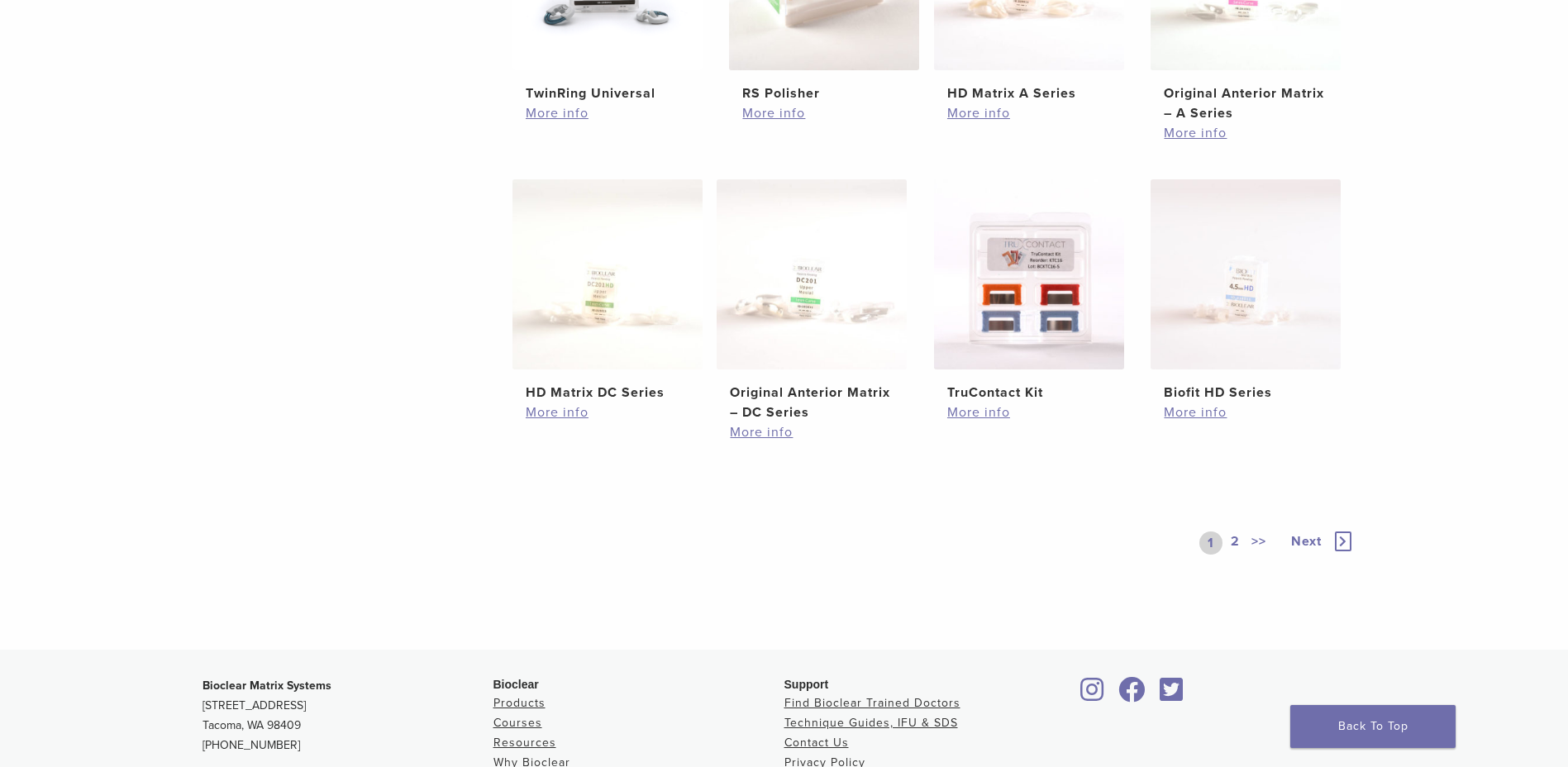
scroll to position [826, 0]
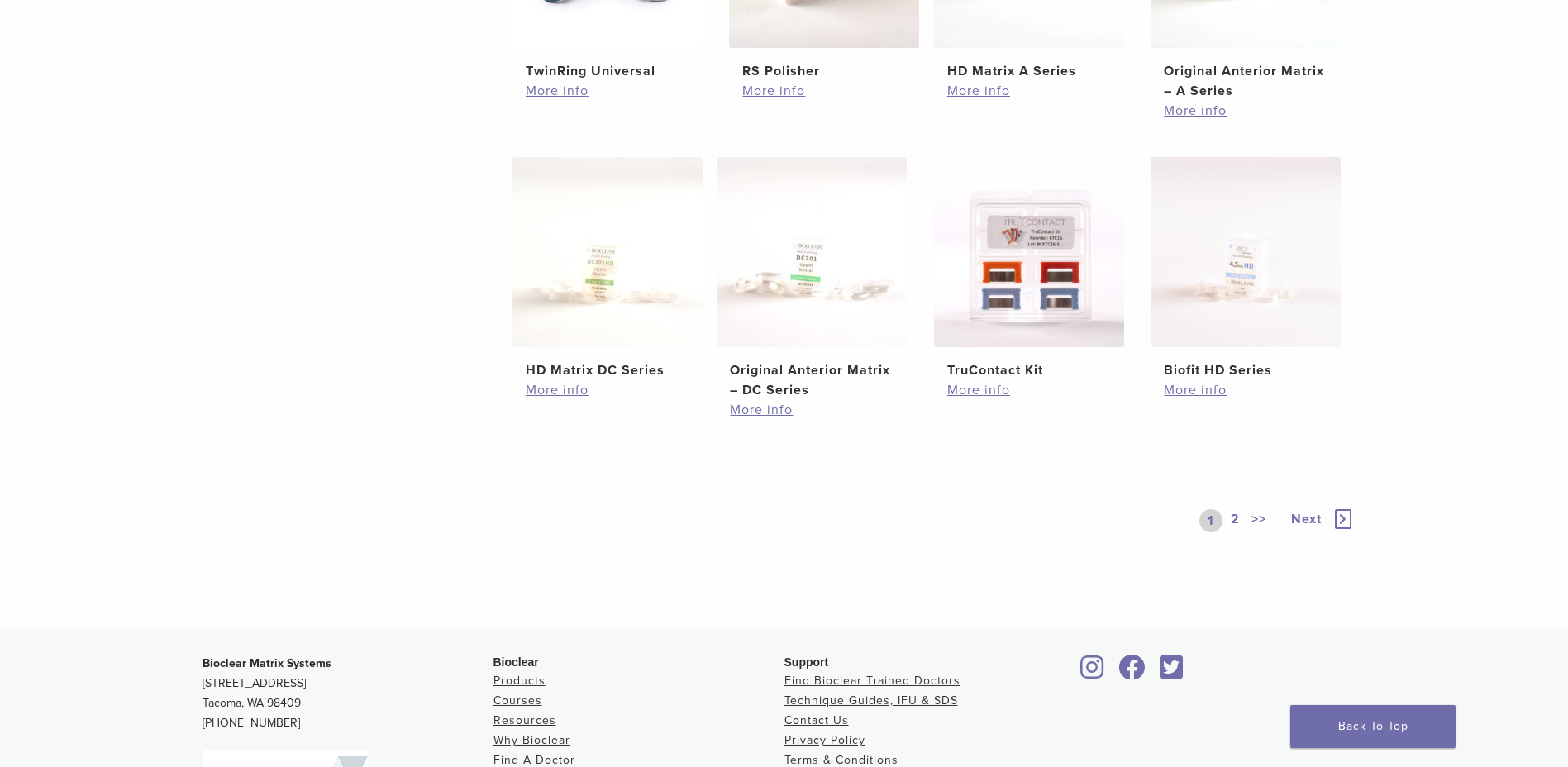
click at [1235, 520] on link "2" at bounding box center [1236, 520] width 16 height 23
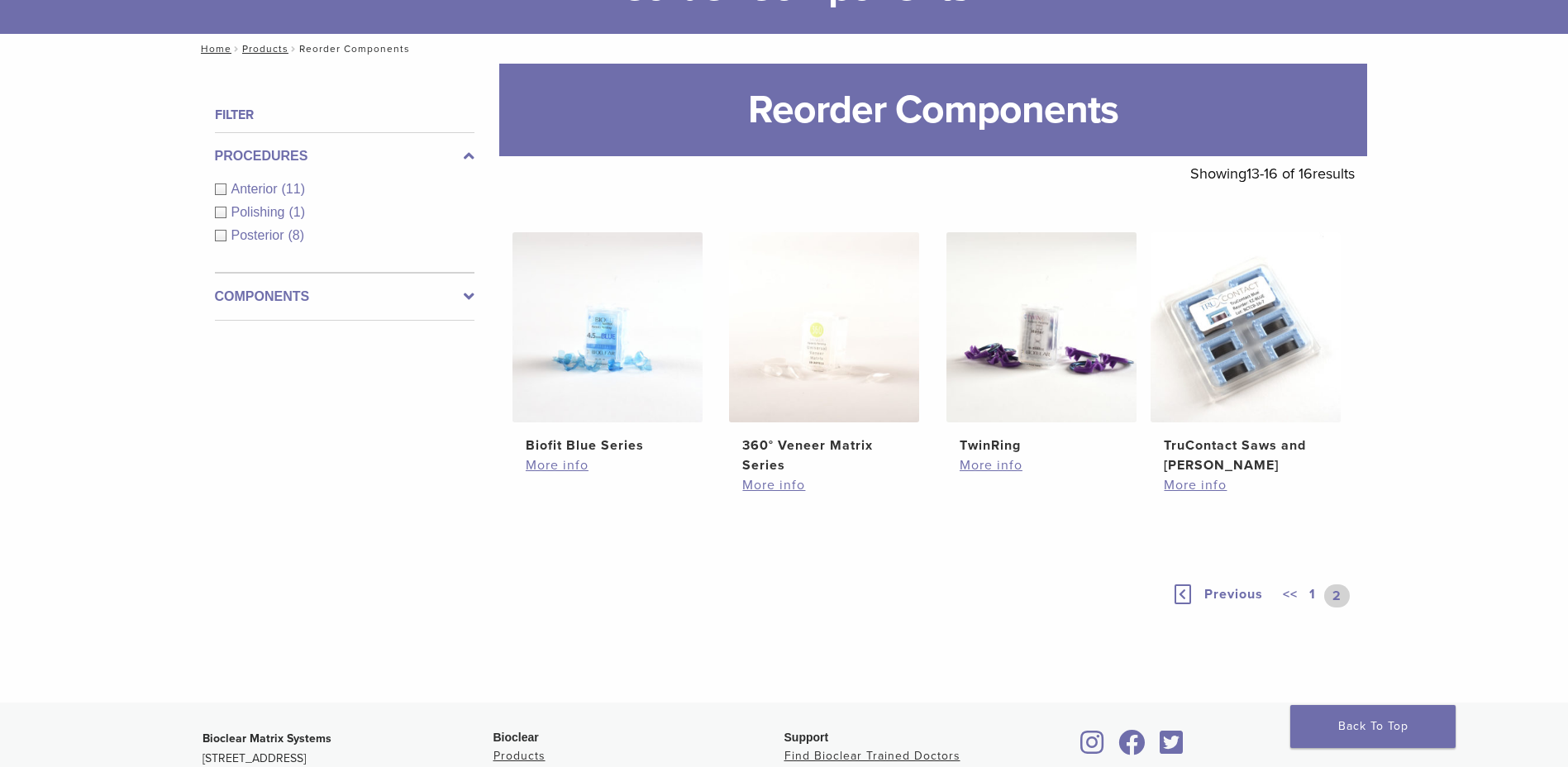
scroll to position [236, 0]
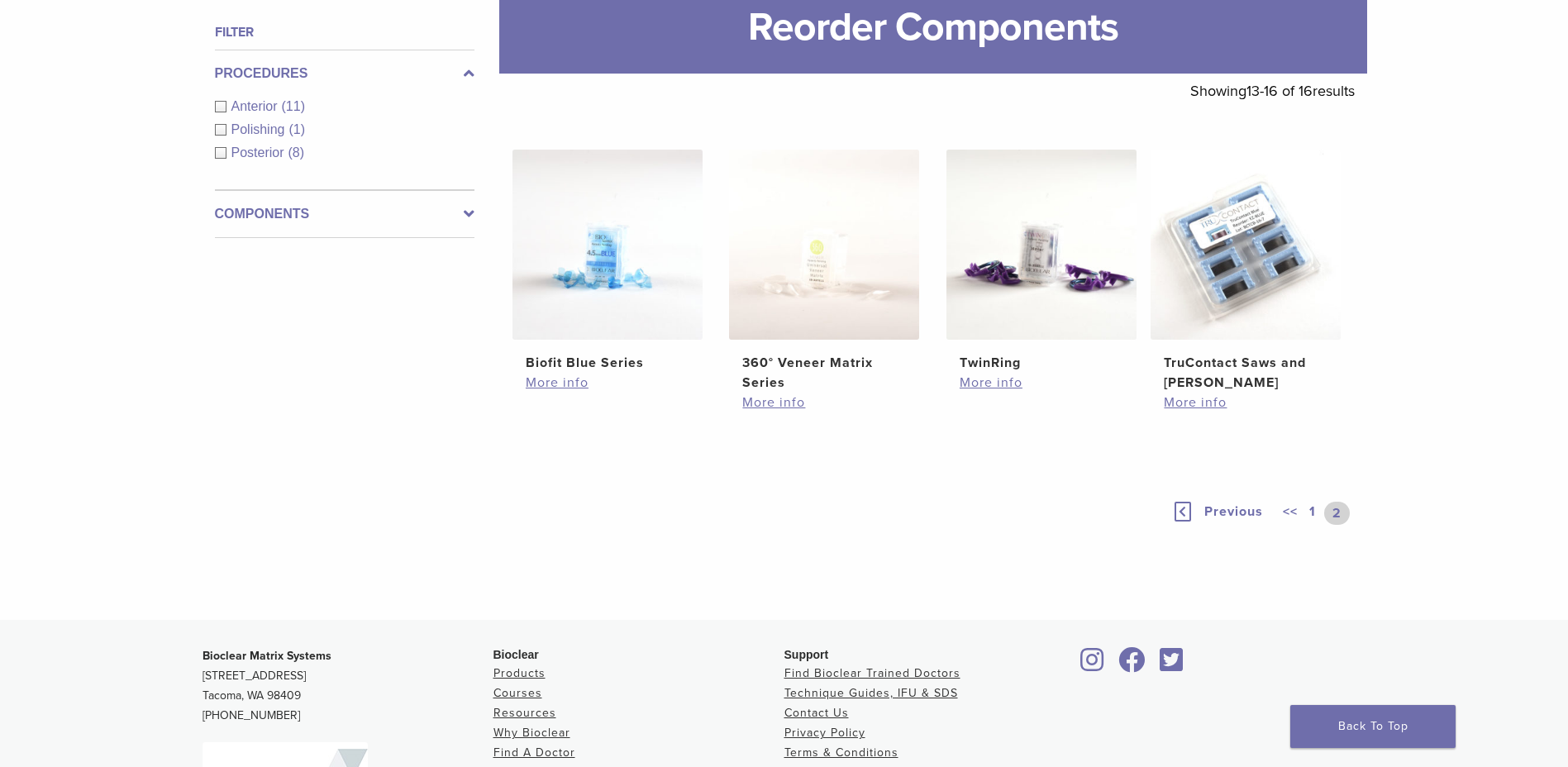
click at [1190, 511] on icon at bounding box center [1182, 512] width 17 height 20
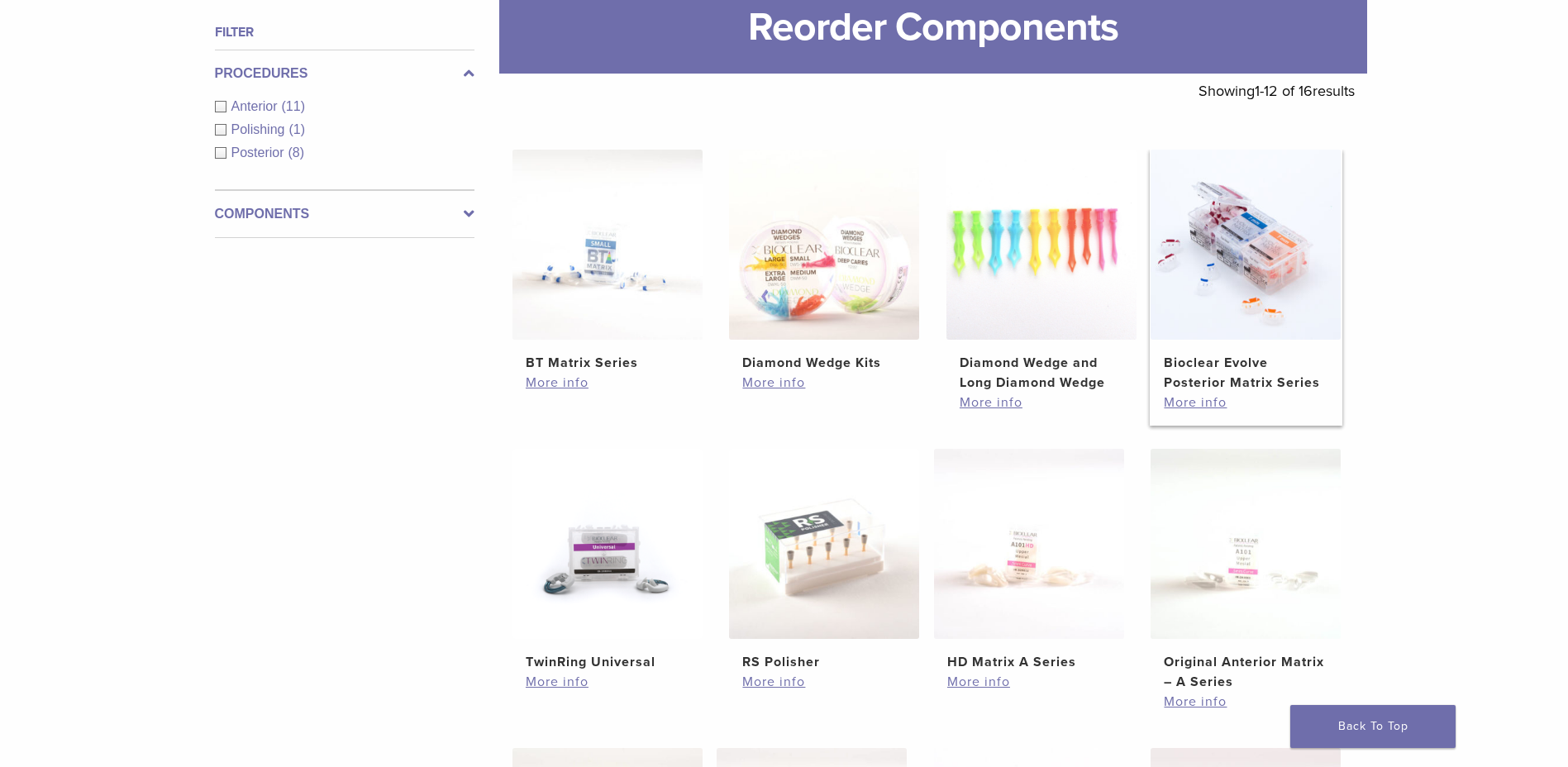
click at [1276, 251] on img at bounding box center [1245, 245] width 190 height 190
